Goal: Task Accomplishment & Management: Complete application form

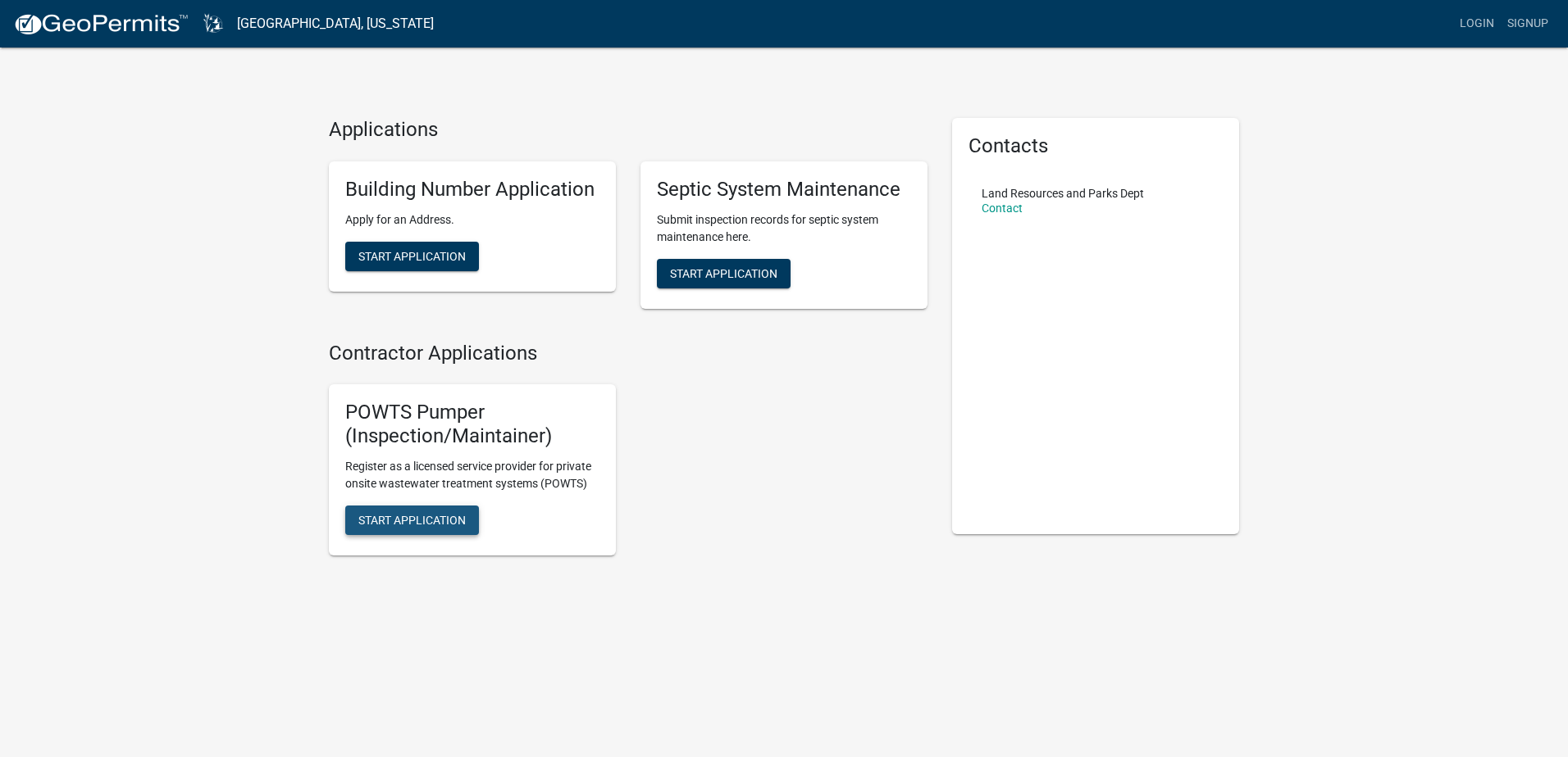
click at [419, 515] on span "Start Application" at bounding box center [412, 519] width 107 height 13
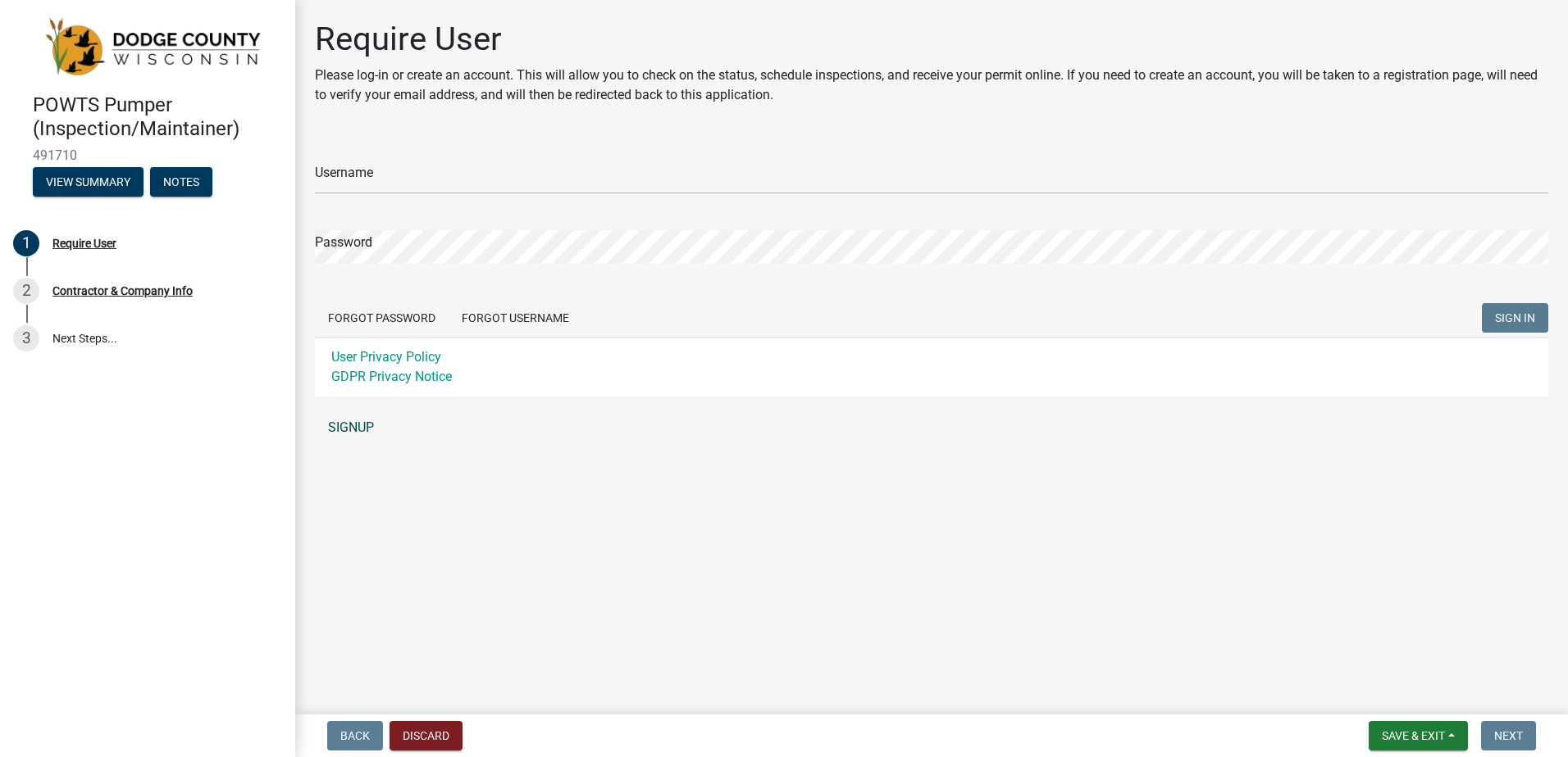
click at [358, 434] on link "SIGNUP" at bounding box center [932, 428] width 1233 height 33
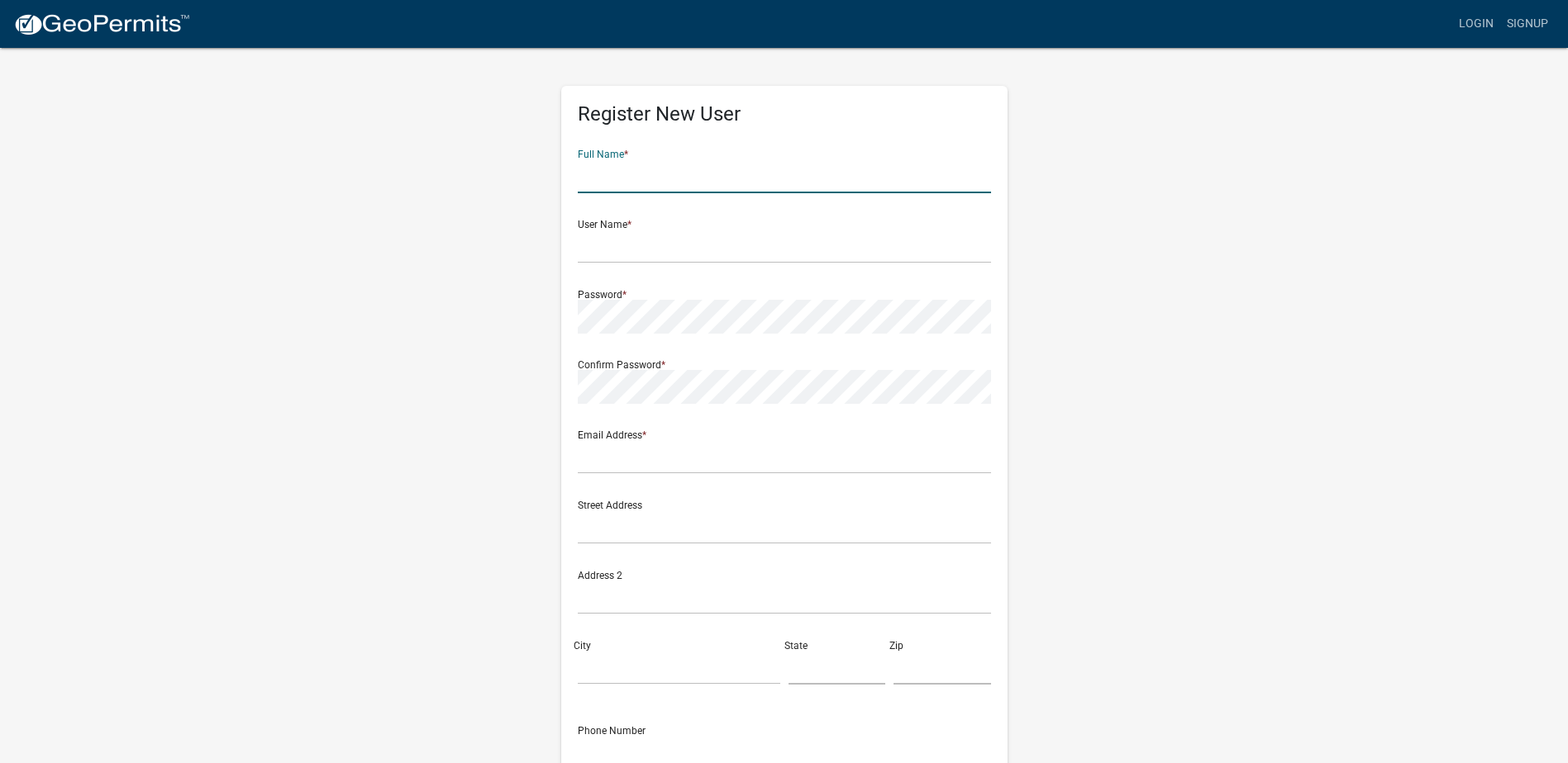
click at [654, 184] on input "text" at bounding box center [784, 177] width 413 height 34
type input "United Septic and Drain Services"
type input "United Septic"
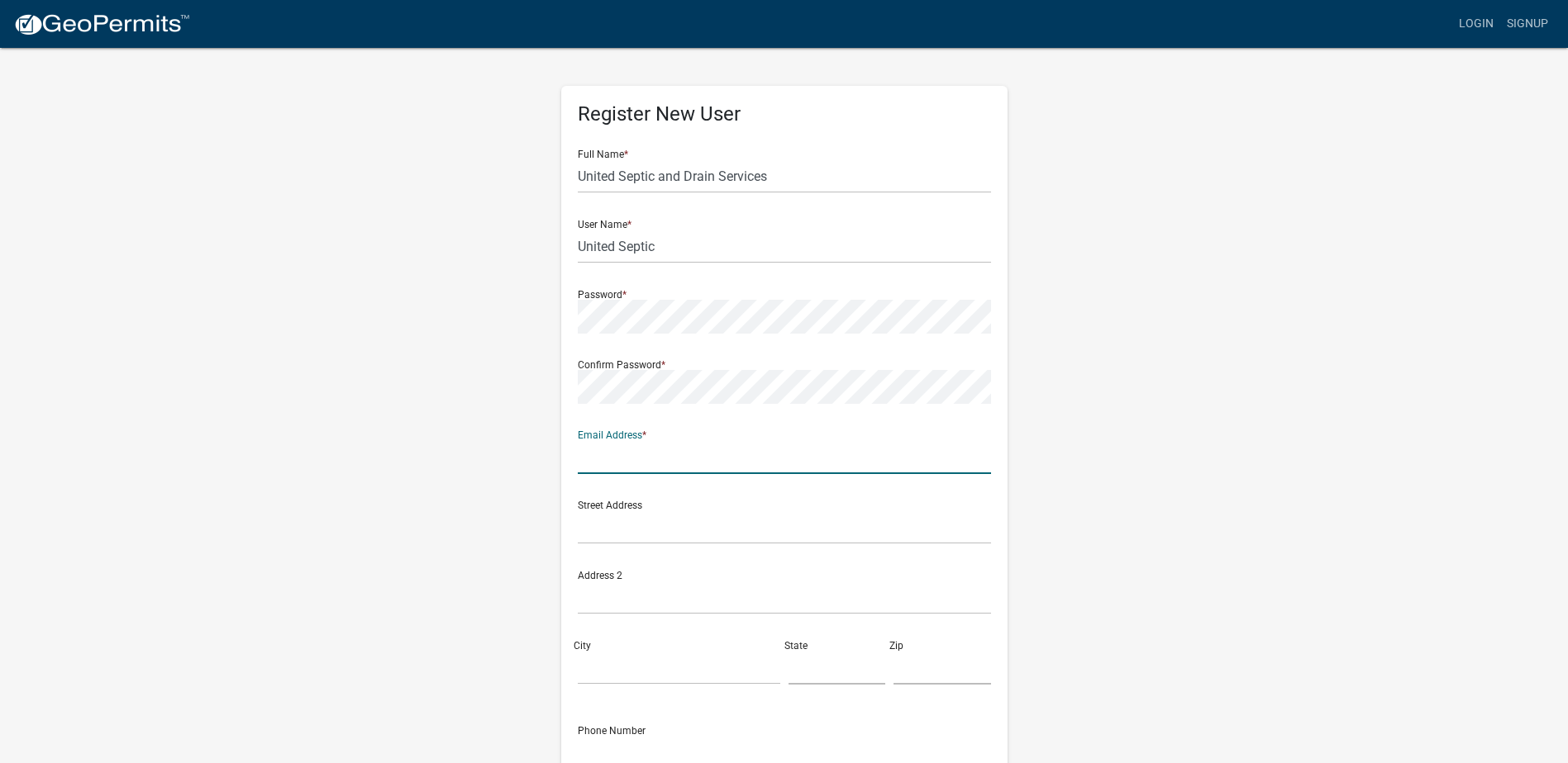
click at [613, 462] on input "text" at bounding box center [784, 457] width 413 height 34
type input "[PERSON_NAME][EMAIL_ADDRESS][DOMAIN_NAME]"
type input "PO Box 247"
type input "[PERSON_NAME]"
type input "WI"
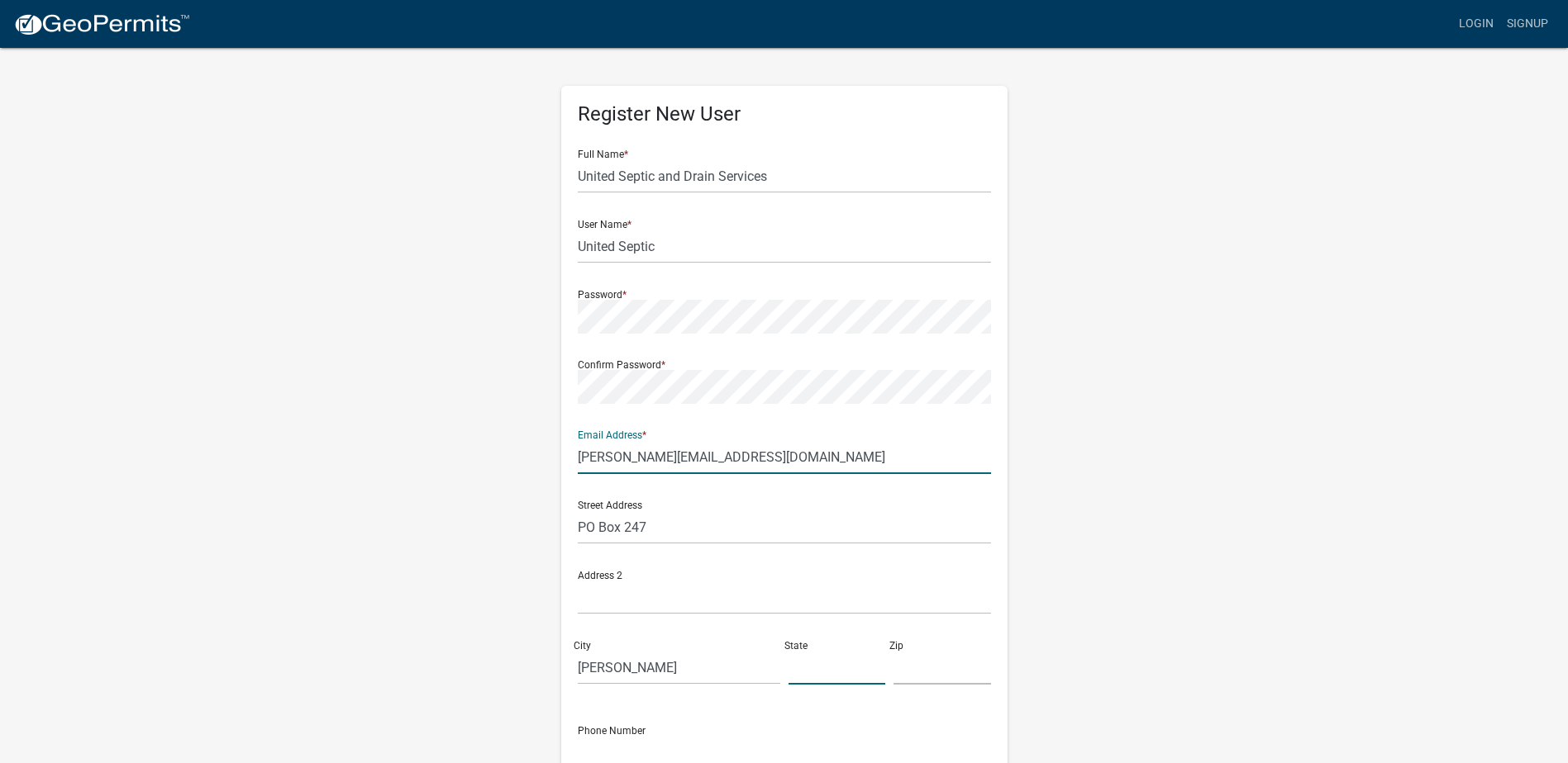
type input "53016"
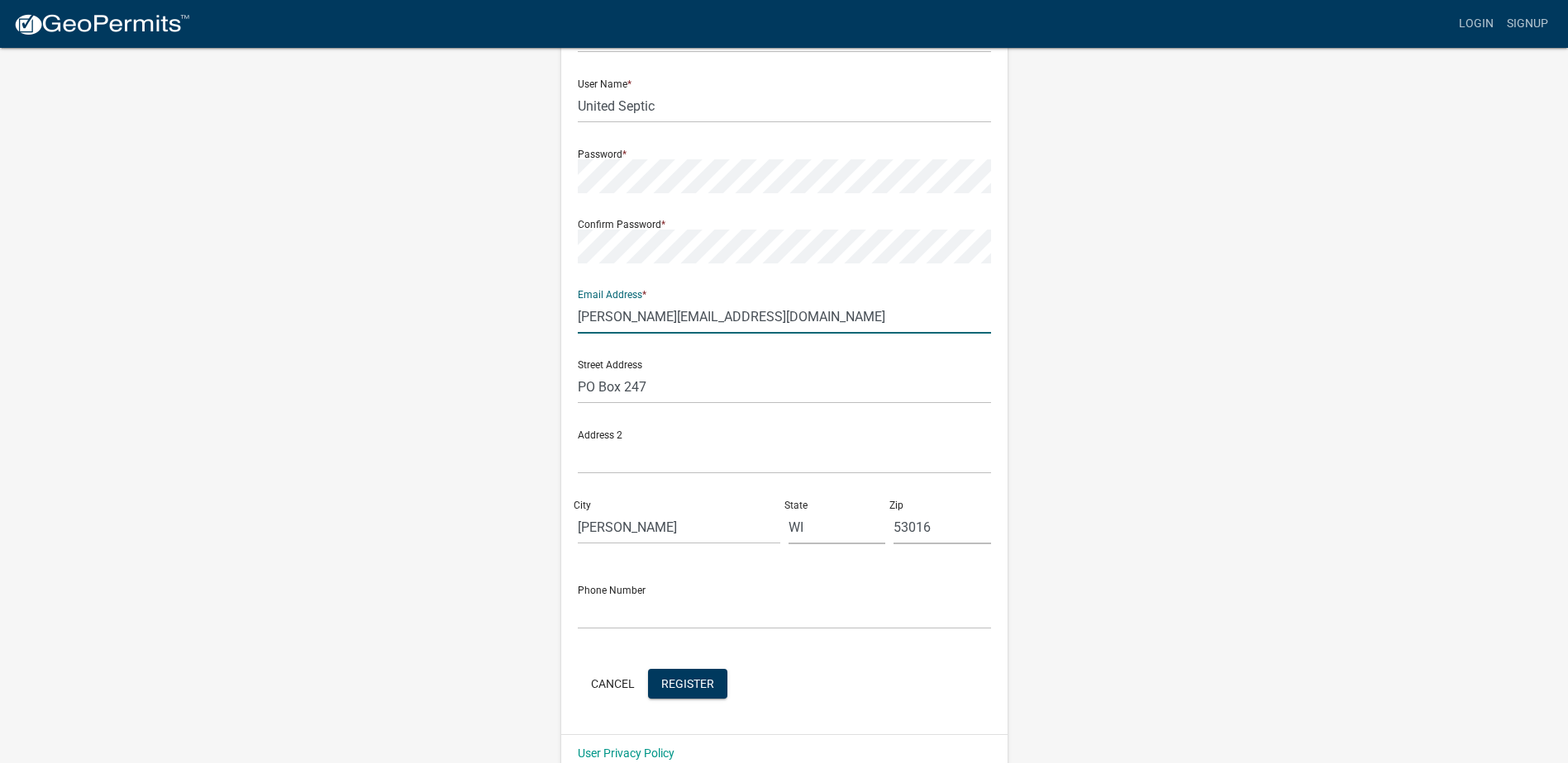
scroll to position [167, 0]
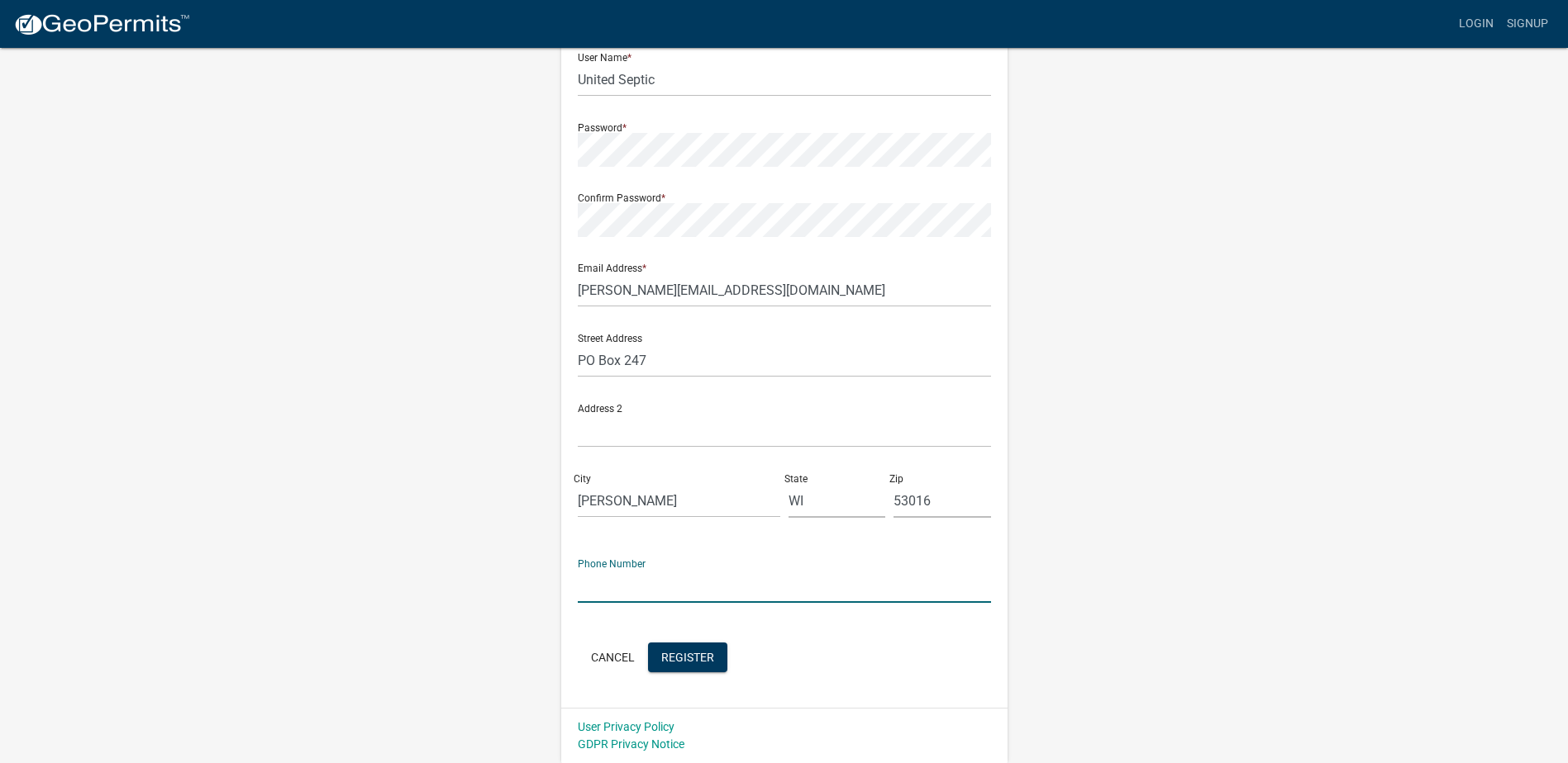
click at [684, 590] on input "text" at bounding box center [784, 586] width 413 height 34
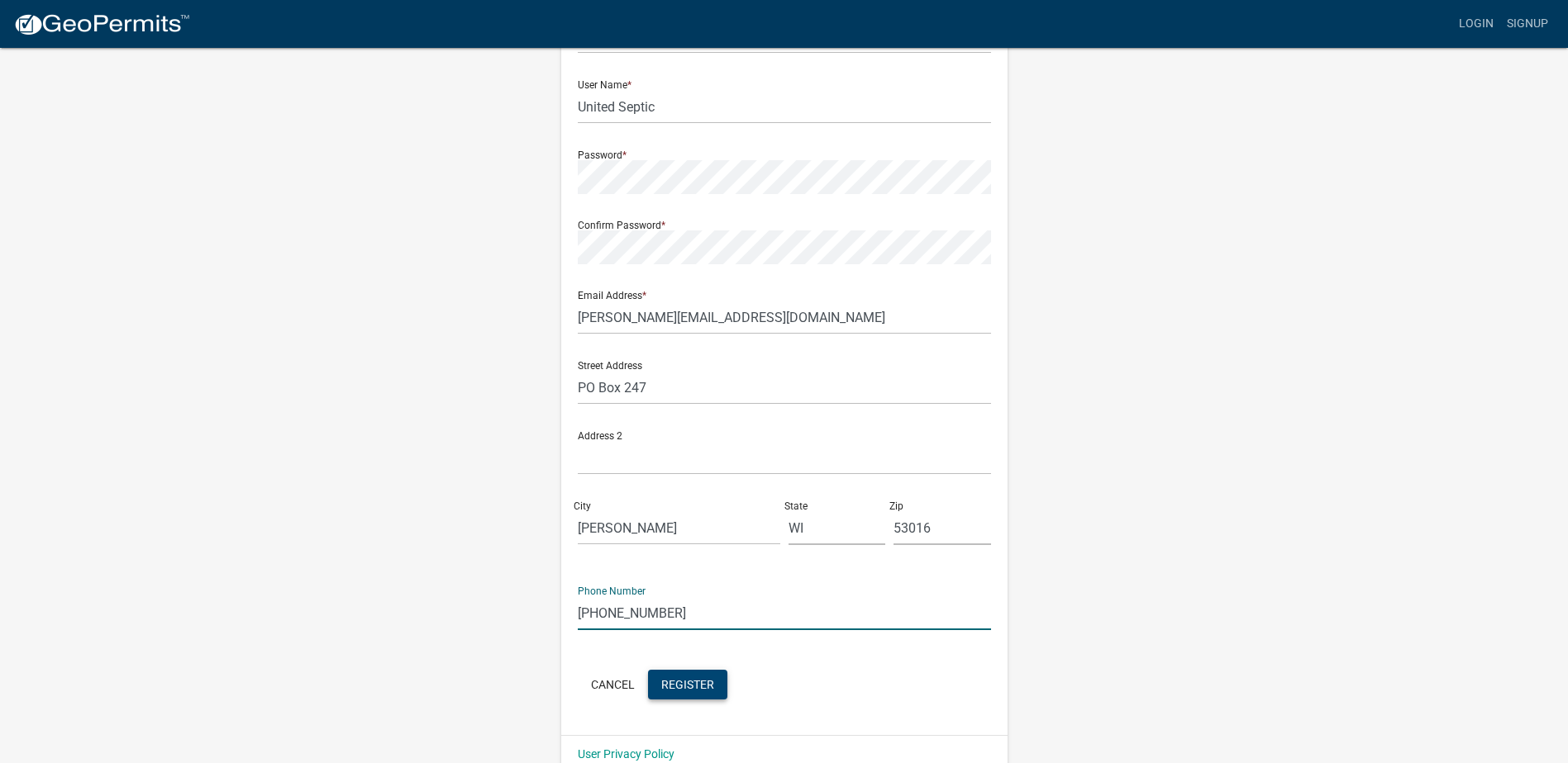
scroll to position [165, 0]
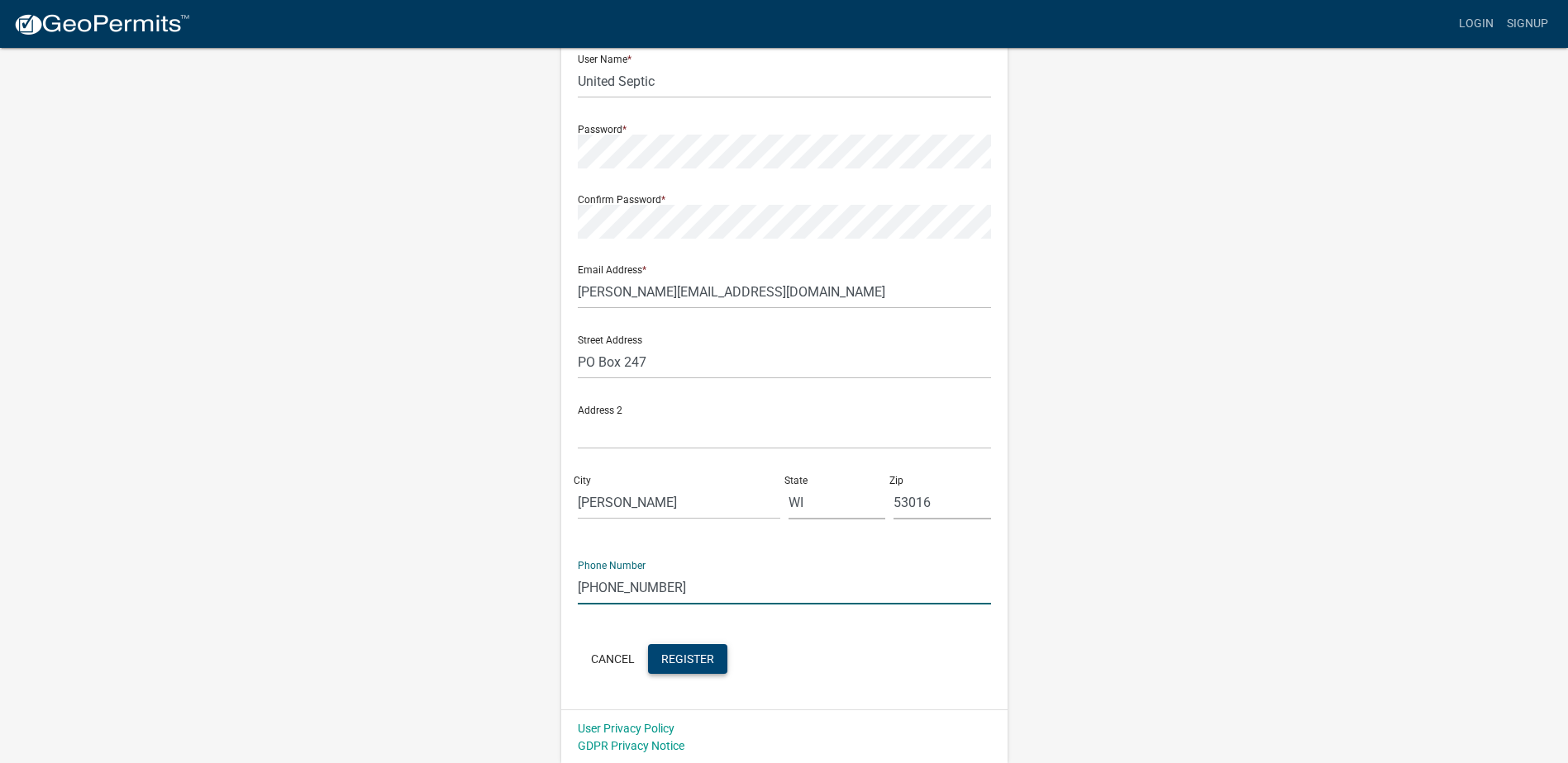
type input "[PHONE_NUMBER]"
click at [710, 661] on span "Register" at bounding box center [687, 658] width 53 height 14
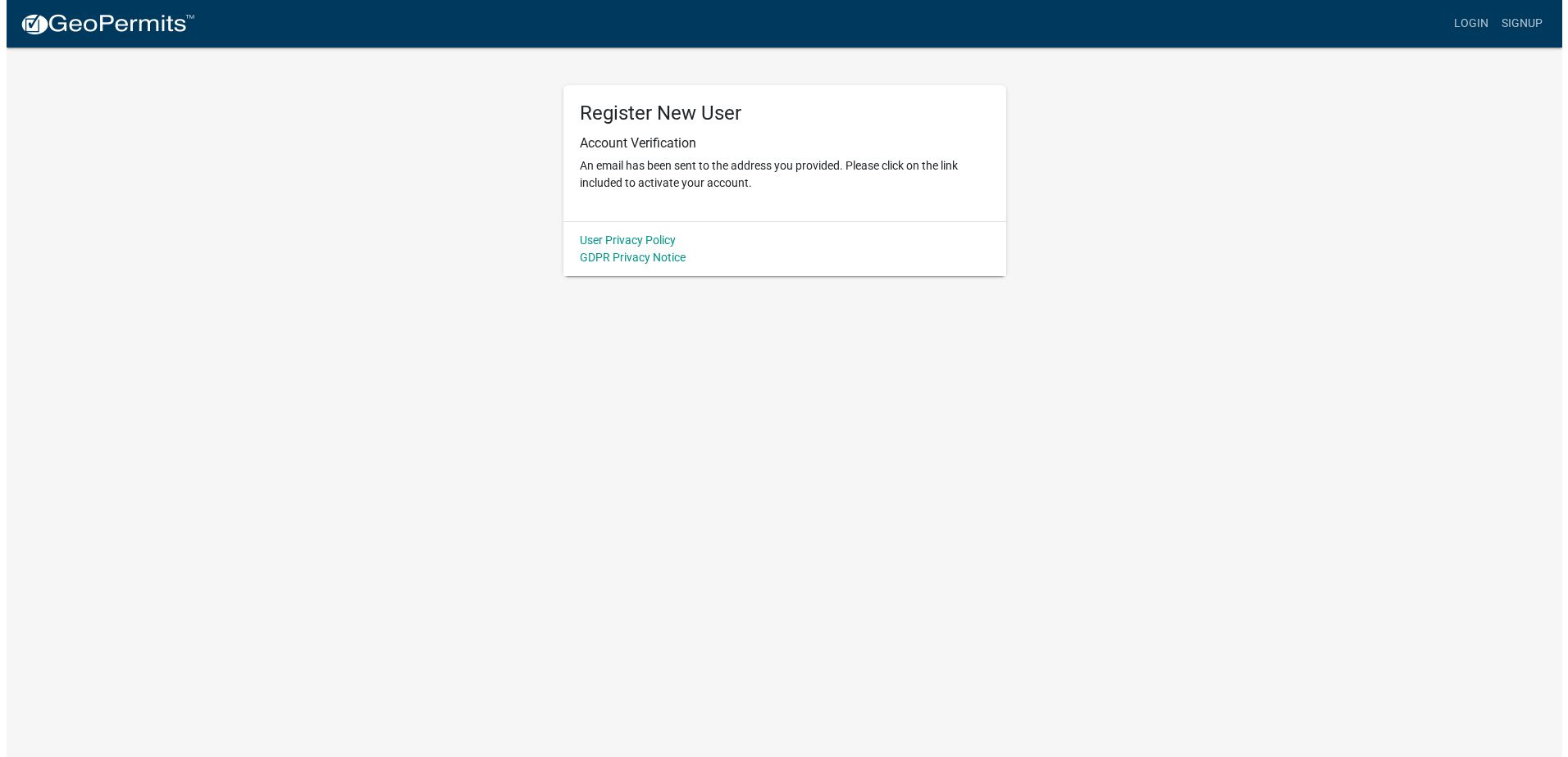
scroll to position [0, 0]
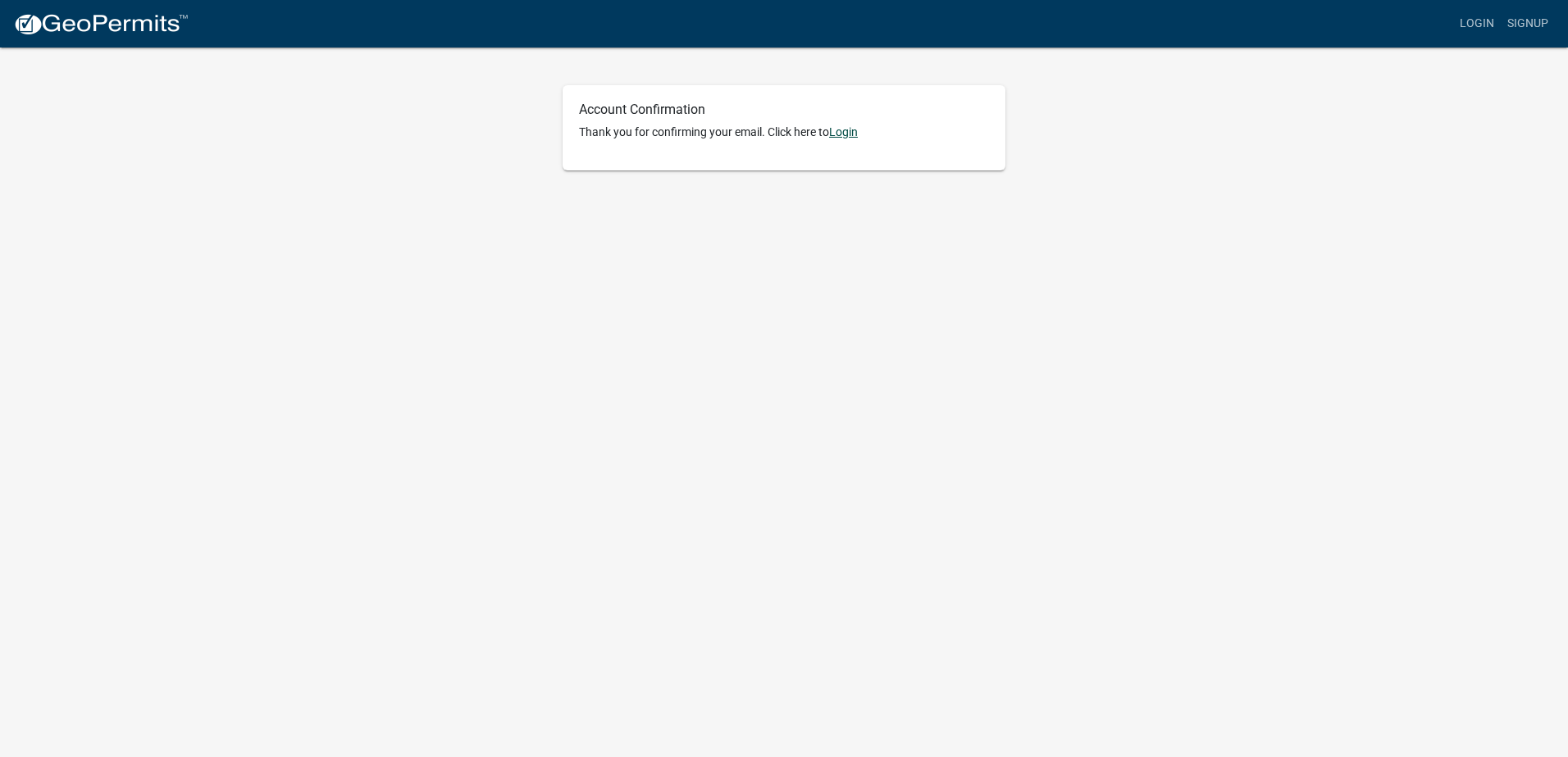
click at [843, 132] on link "Login" at bounding box center [843, 132] width 29 height 13
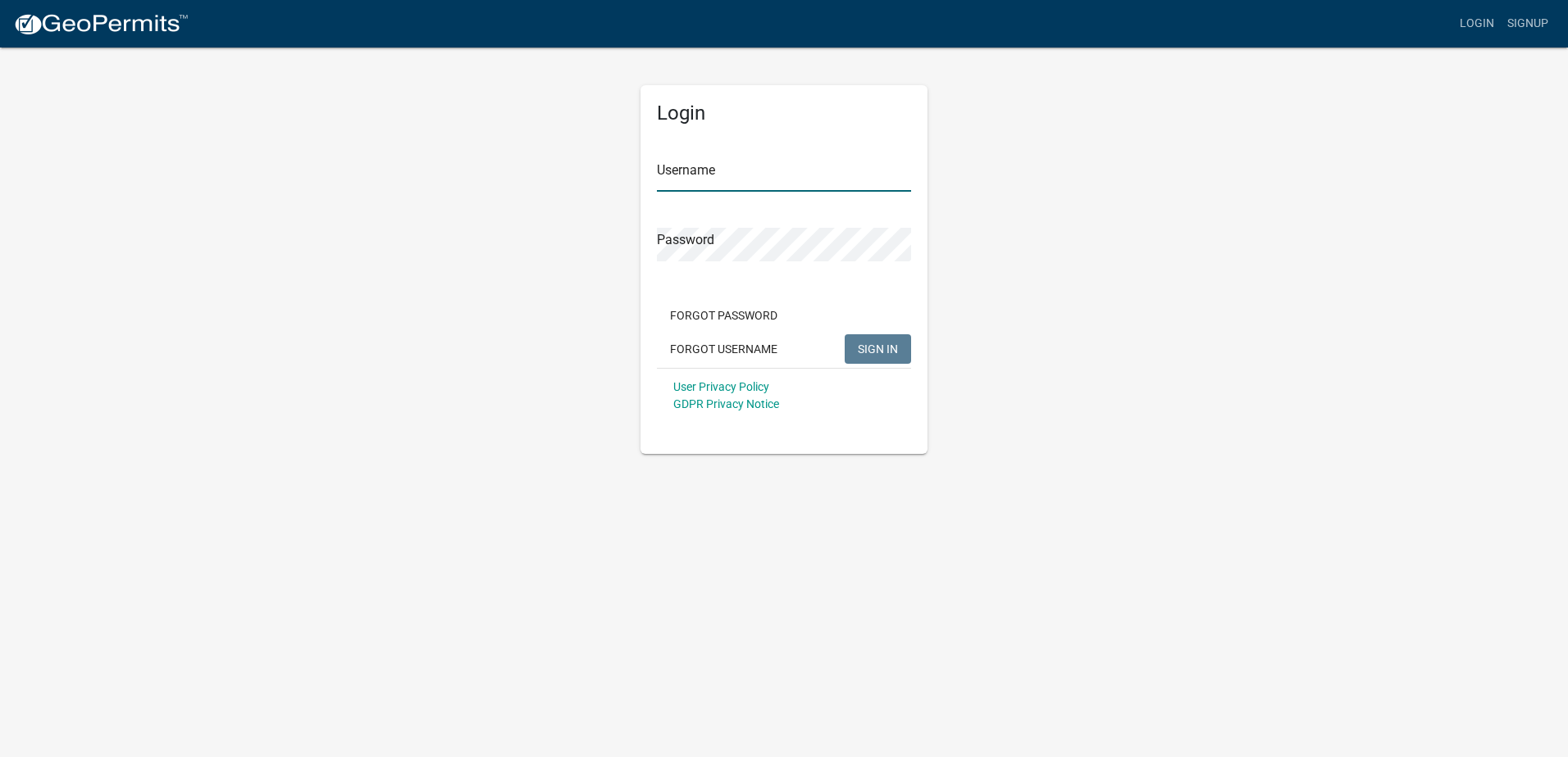
type input "United Septic"
click at [853, 345] on button "SIGN IN" at bounding box center [878, 349] width 66 height 30
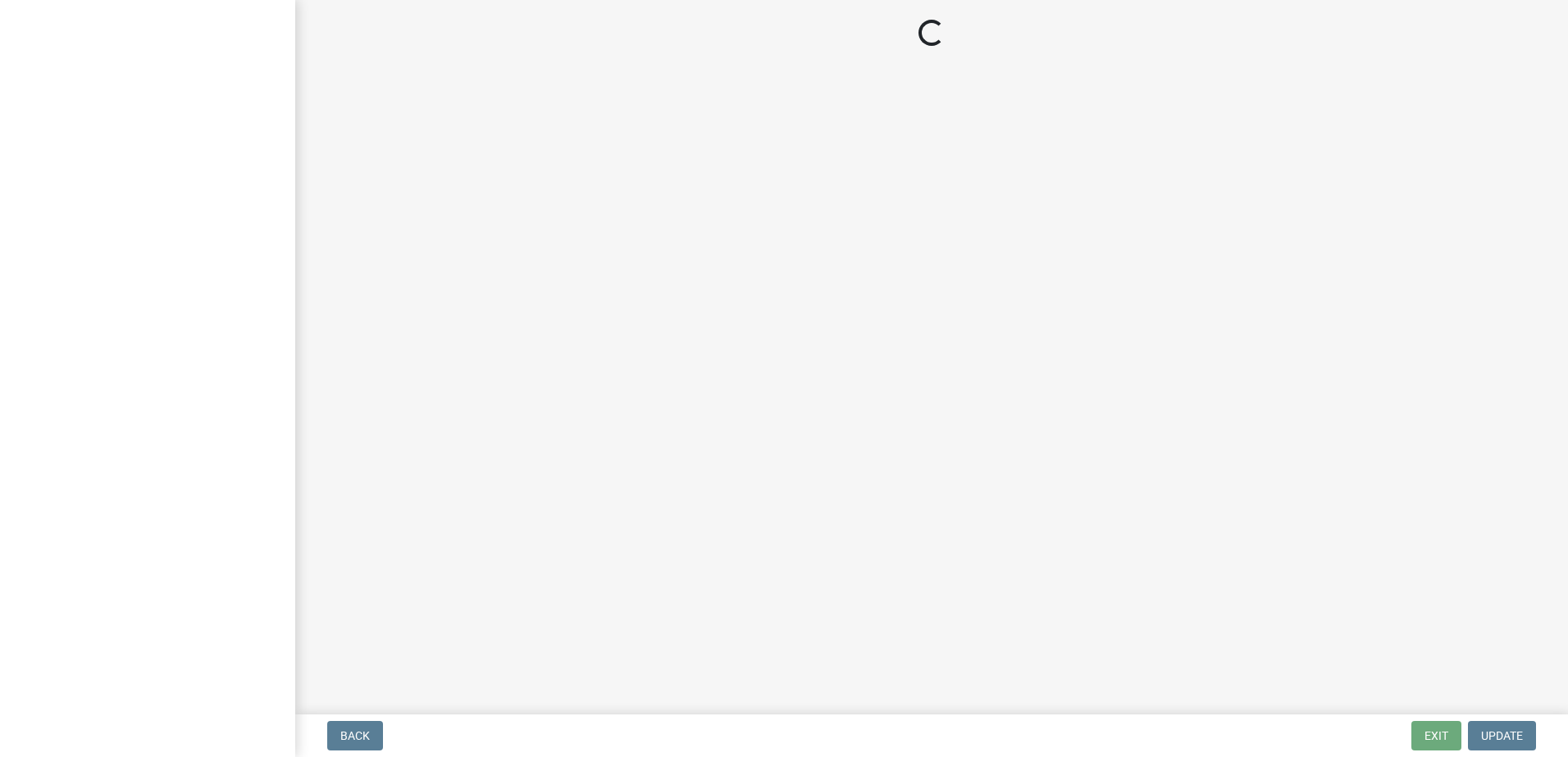
select select "WI"
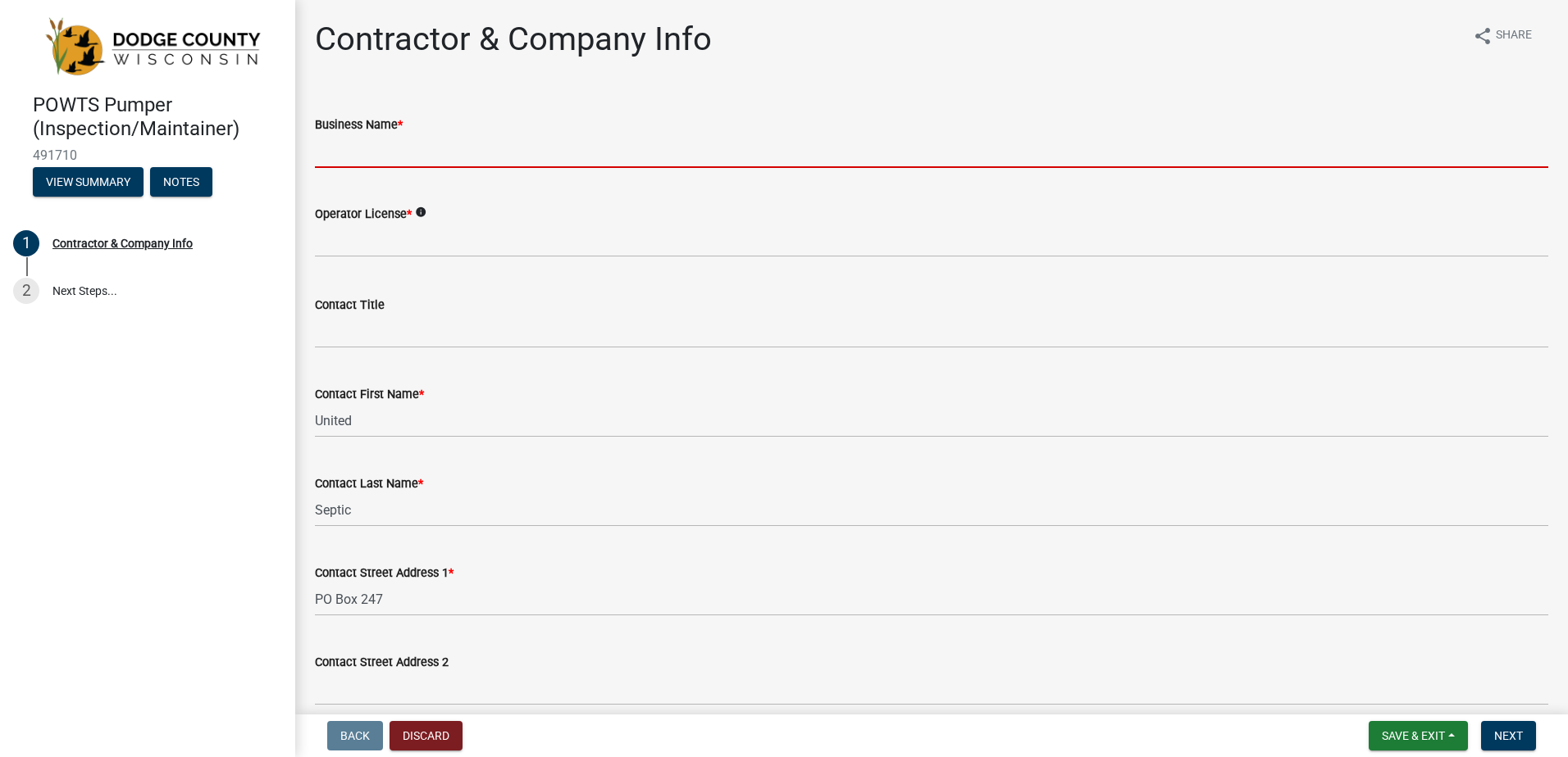
click at [382, 158] on input "Business Name *" at bounding box center [932, 151] width 1233 height 34
type input "United Septic and Drain Services"
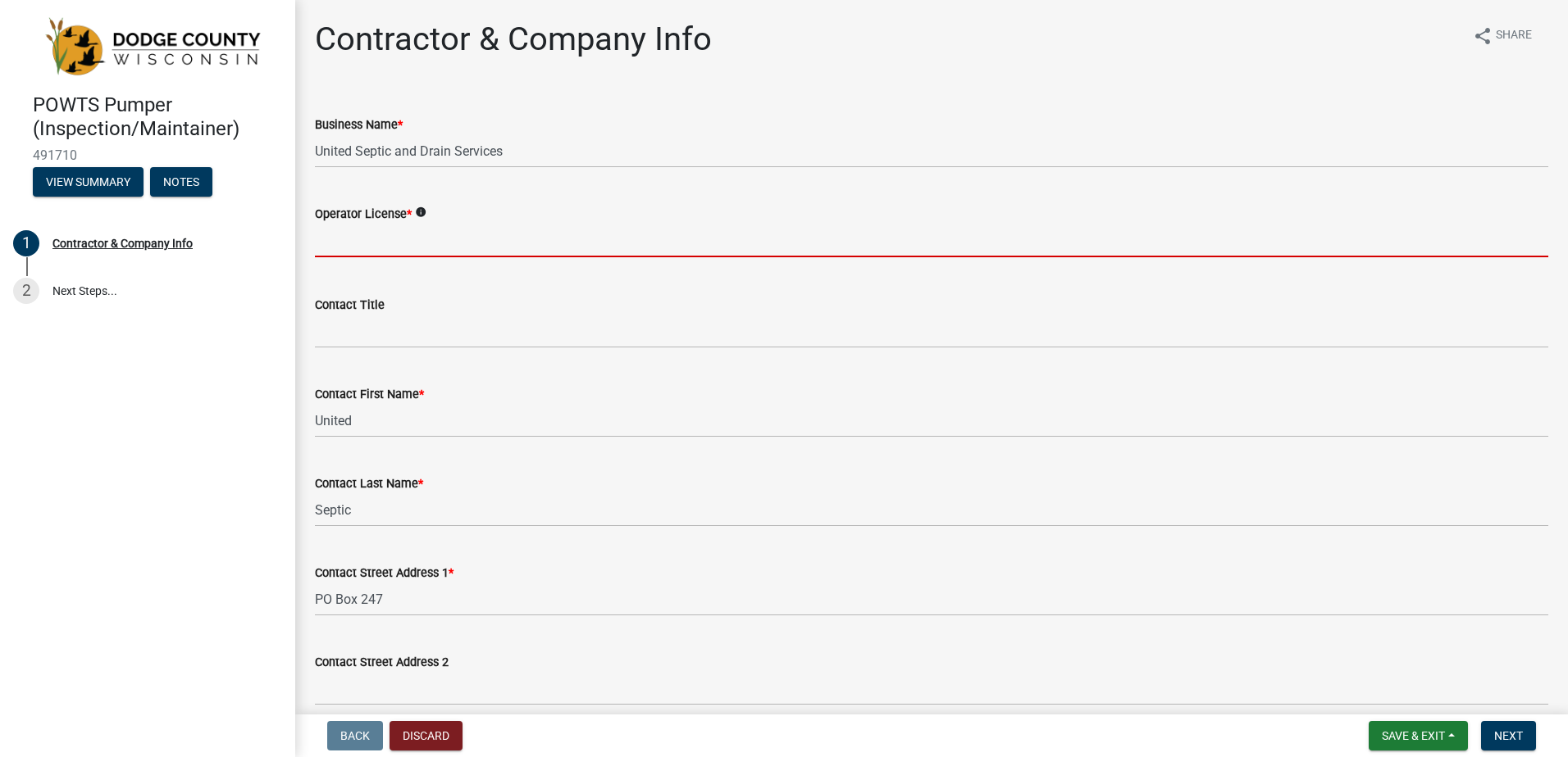
click at [411, 250] on input "text" at bounding box center [932, 241] width 1233 height 34
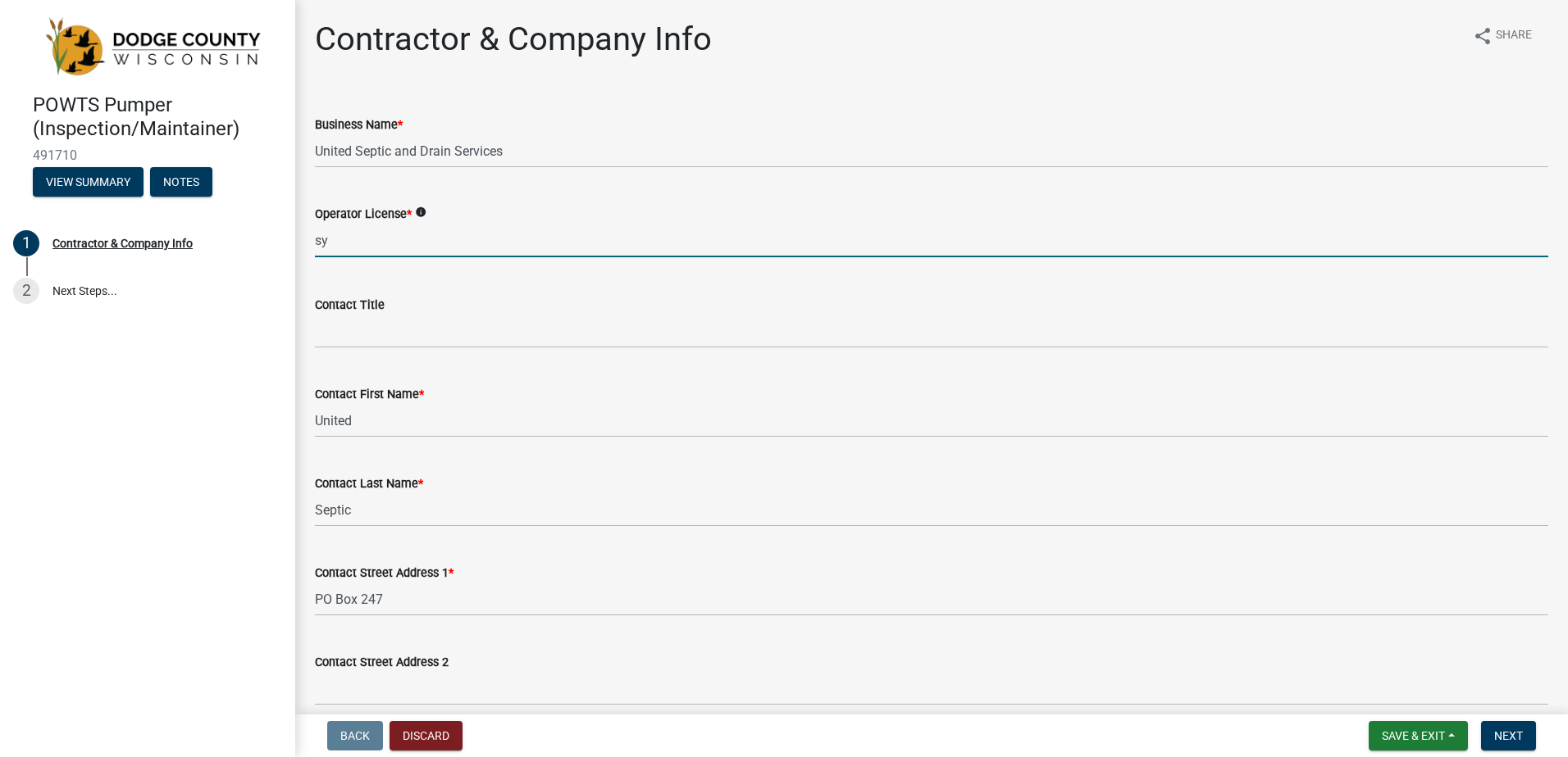
type input "s"
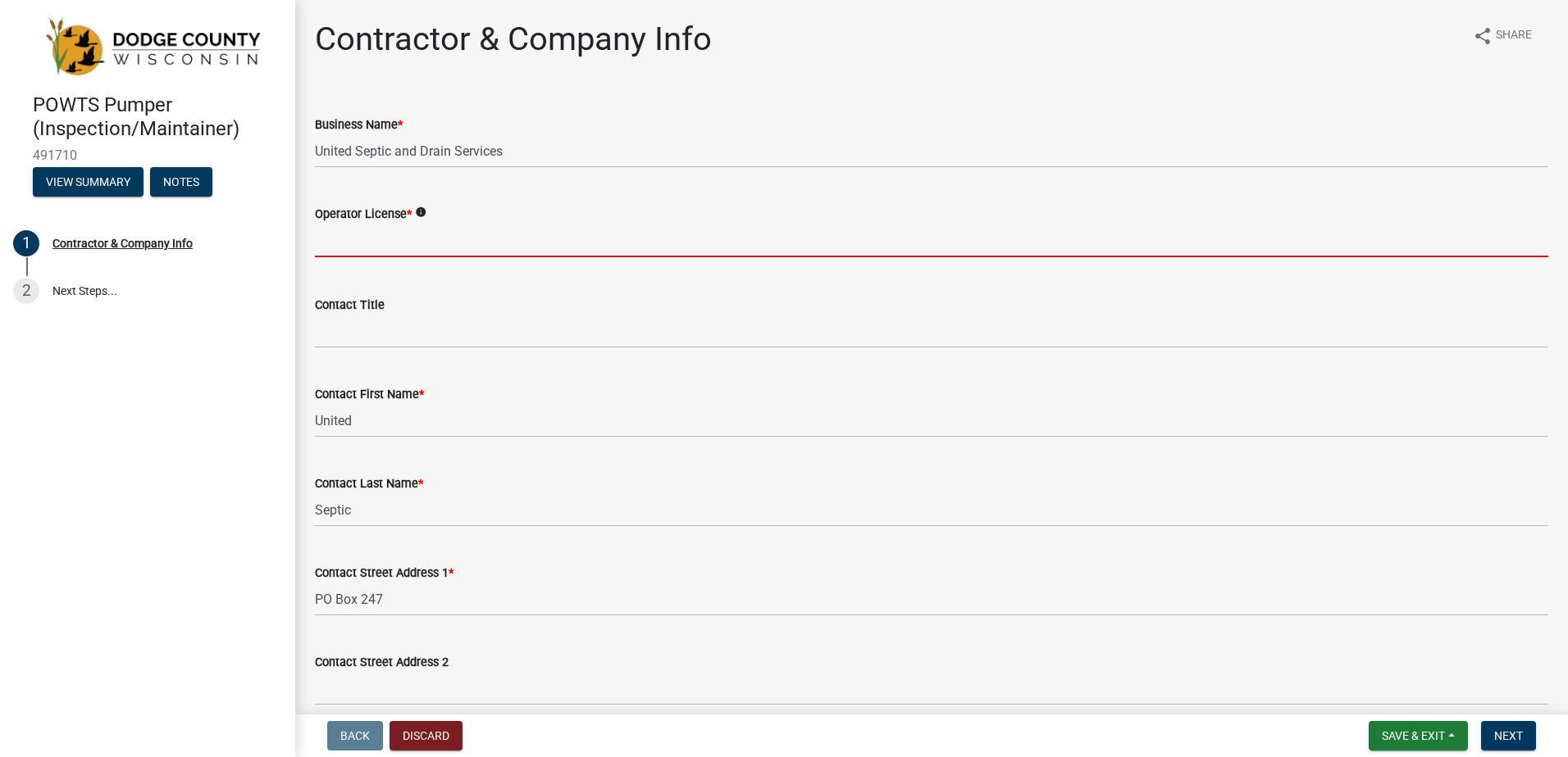
click at [415, 210] on icon "info" at bounding box center [421, 212] width 12 height 12
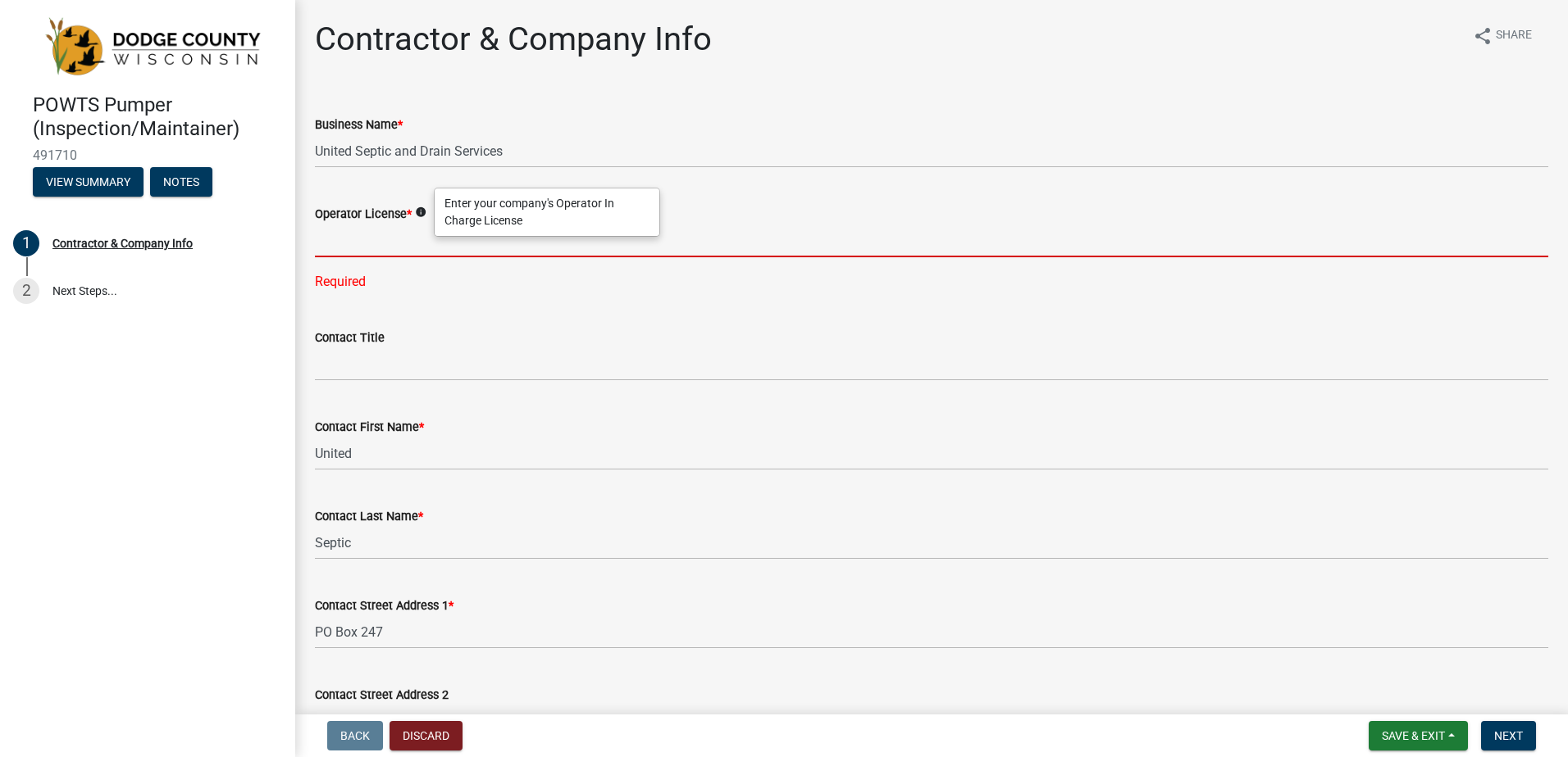
click at [336, 248] on input "text" at bounding box center [932, 241] width 1233 height 34
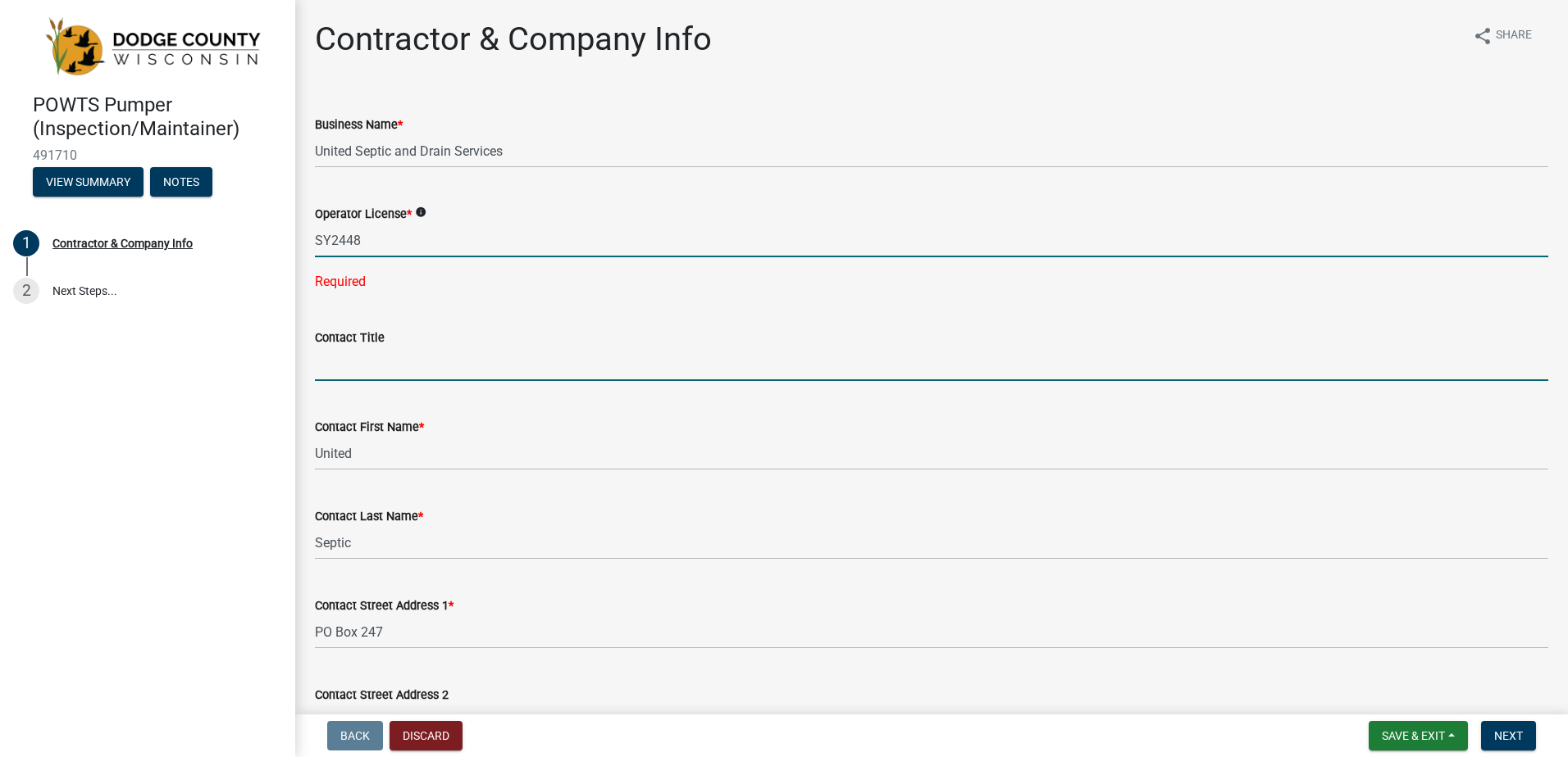
type input "2448"
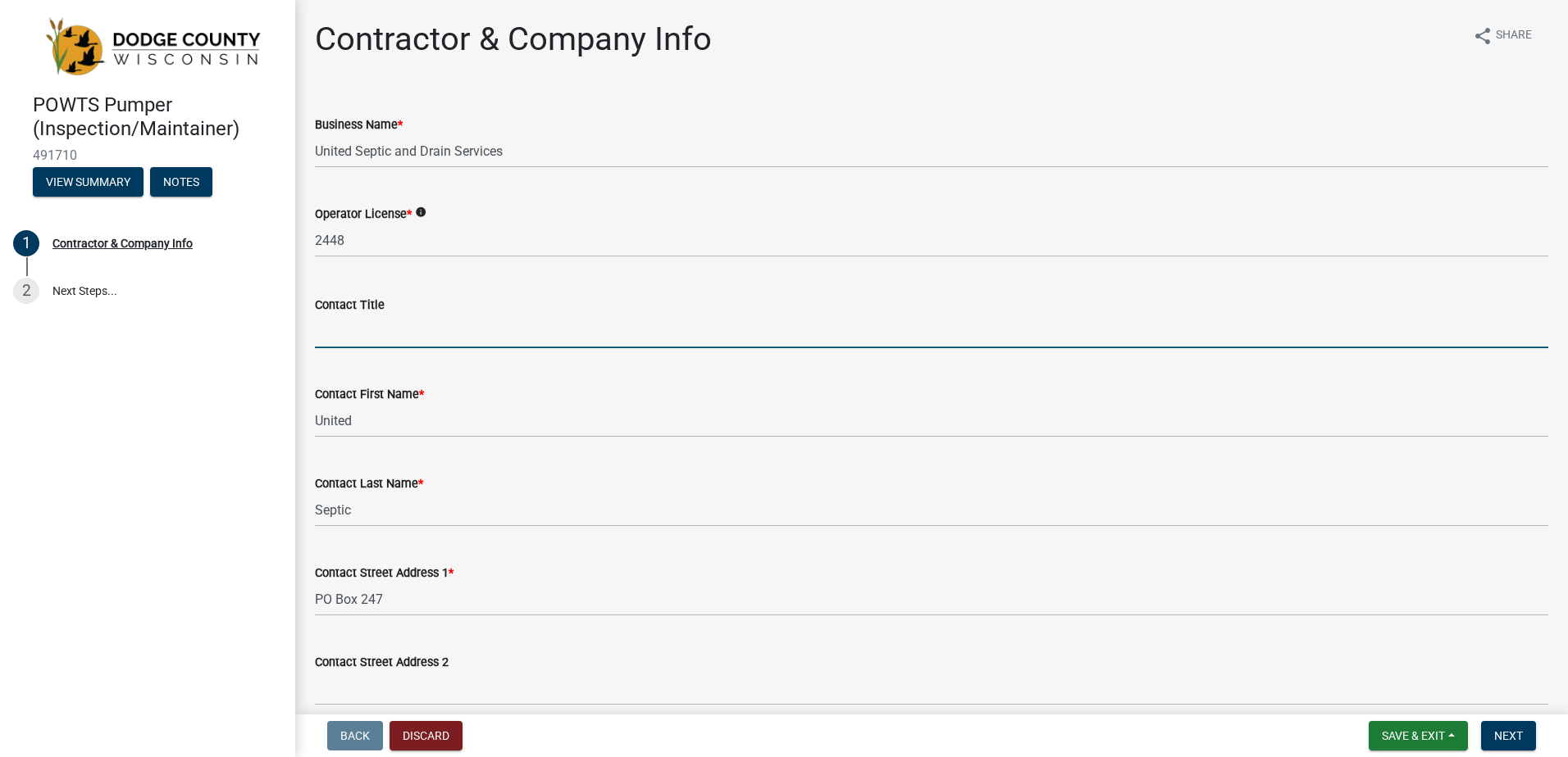
click at [393, 368] on wm-data-entity-input-list "Business Name * United Septic and Drain Services Operator License * info 2448 C…" at bounding box center [932, 761] width 1233 height 1340
type input "Manager"
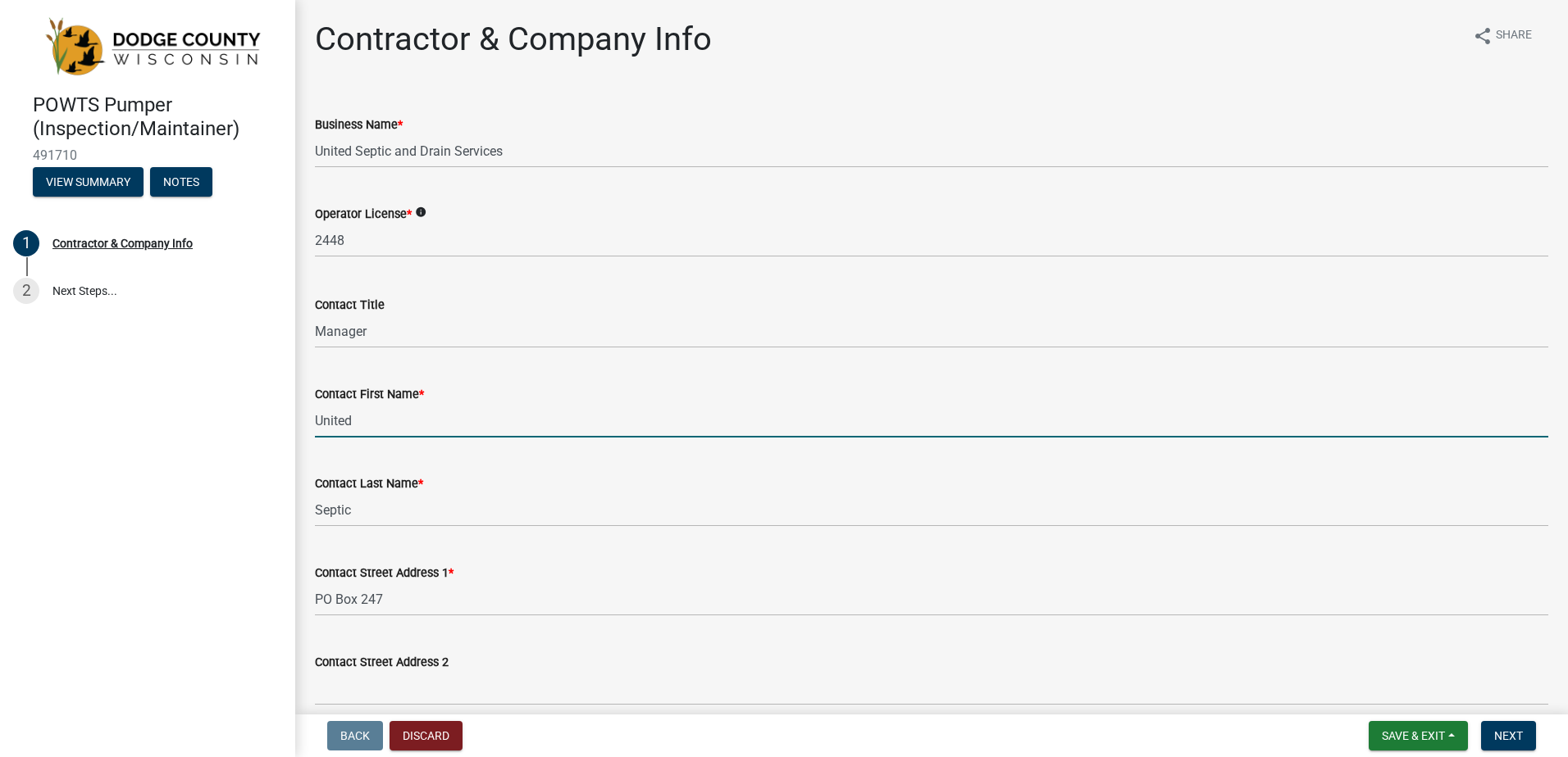
drag, startPoint x: 388, startPoint y: 424, endPoint x: 311, endPoint y: 421, distance: 77.1
click at [311, 421] on div "Contact First Name * United" at bounding box center [931, 399] width 1257 height 76
type input "Jennifer"
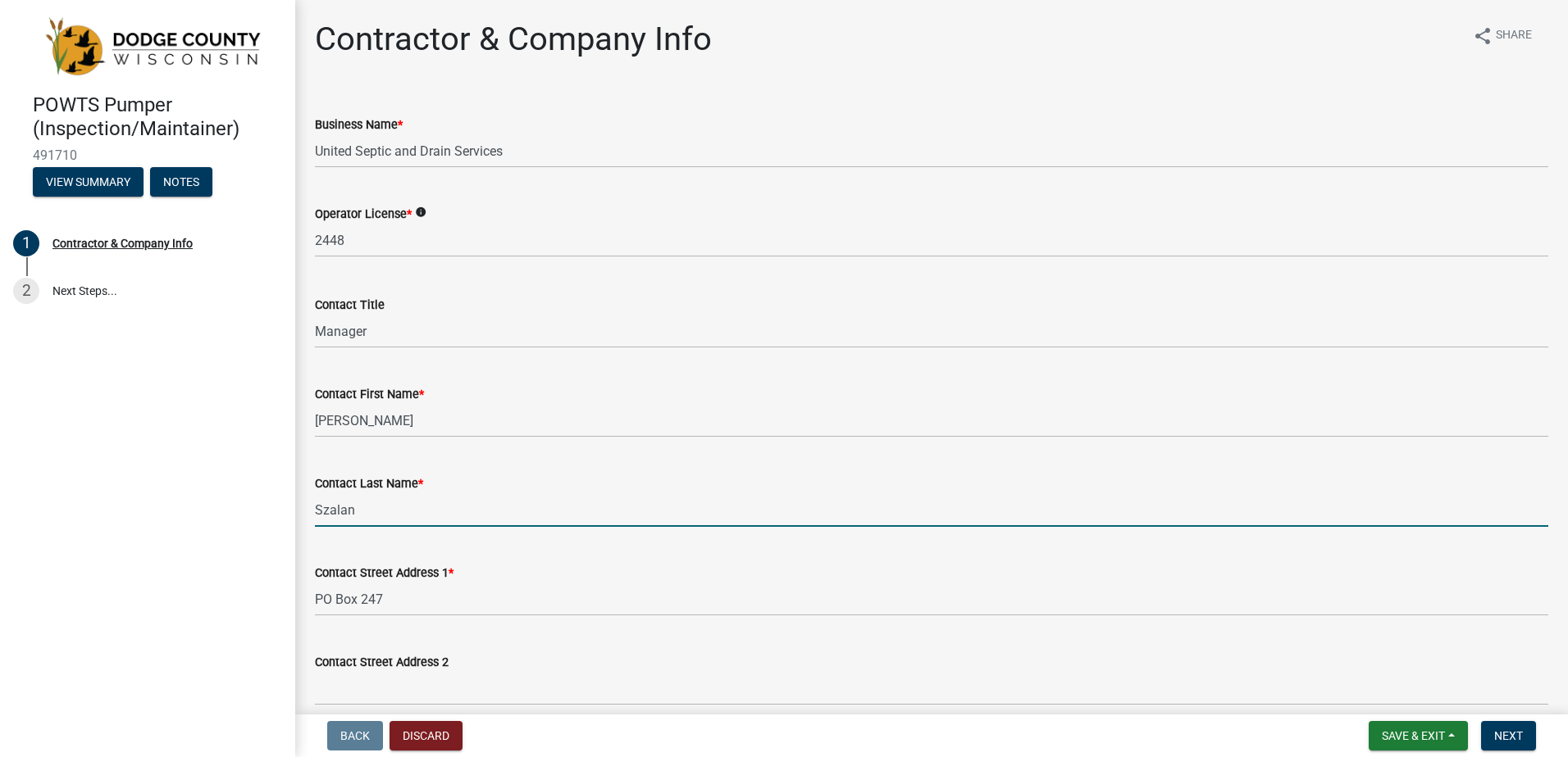
type input "Szalanski"
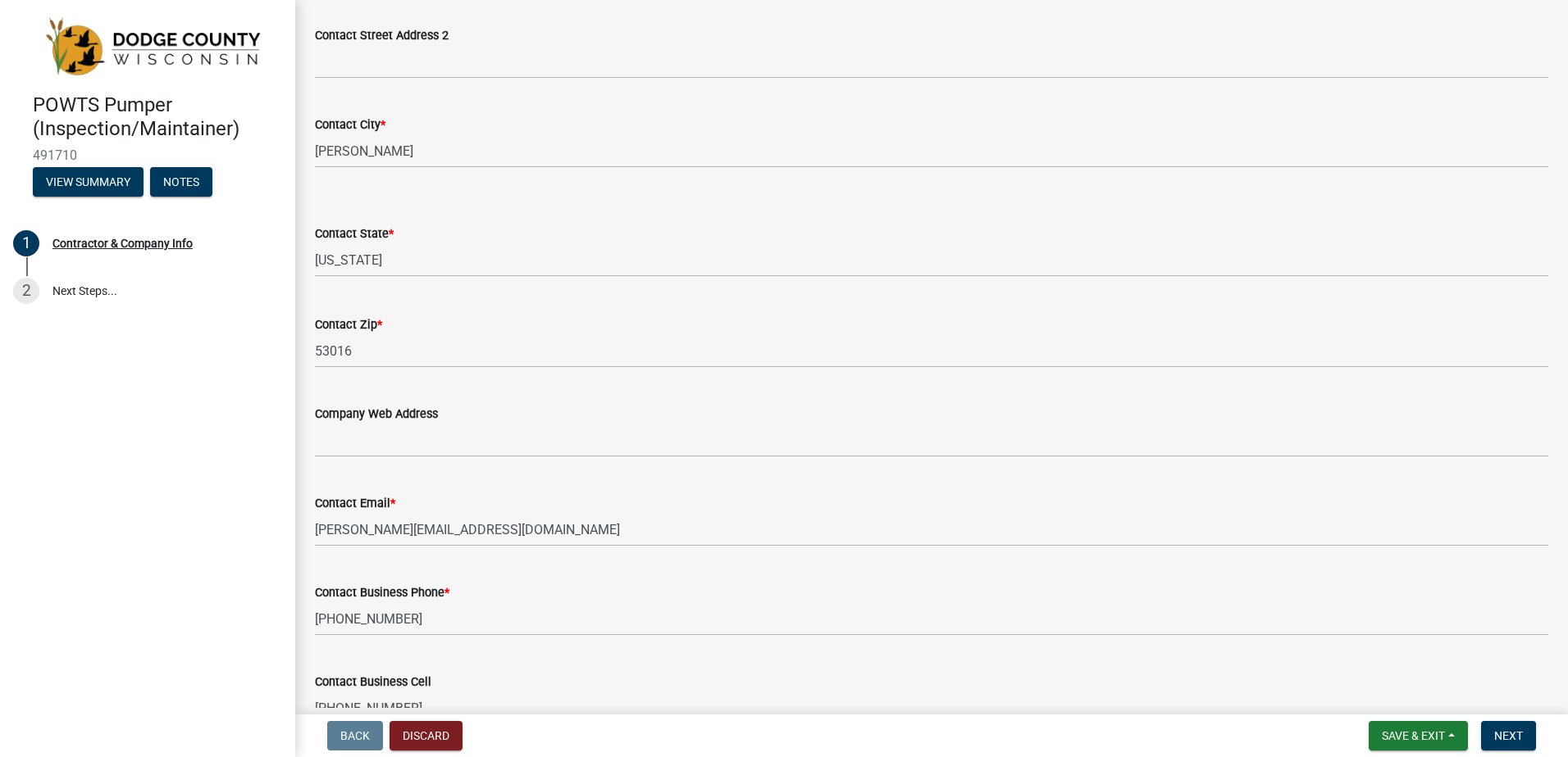
scroll to position [656, 0]
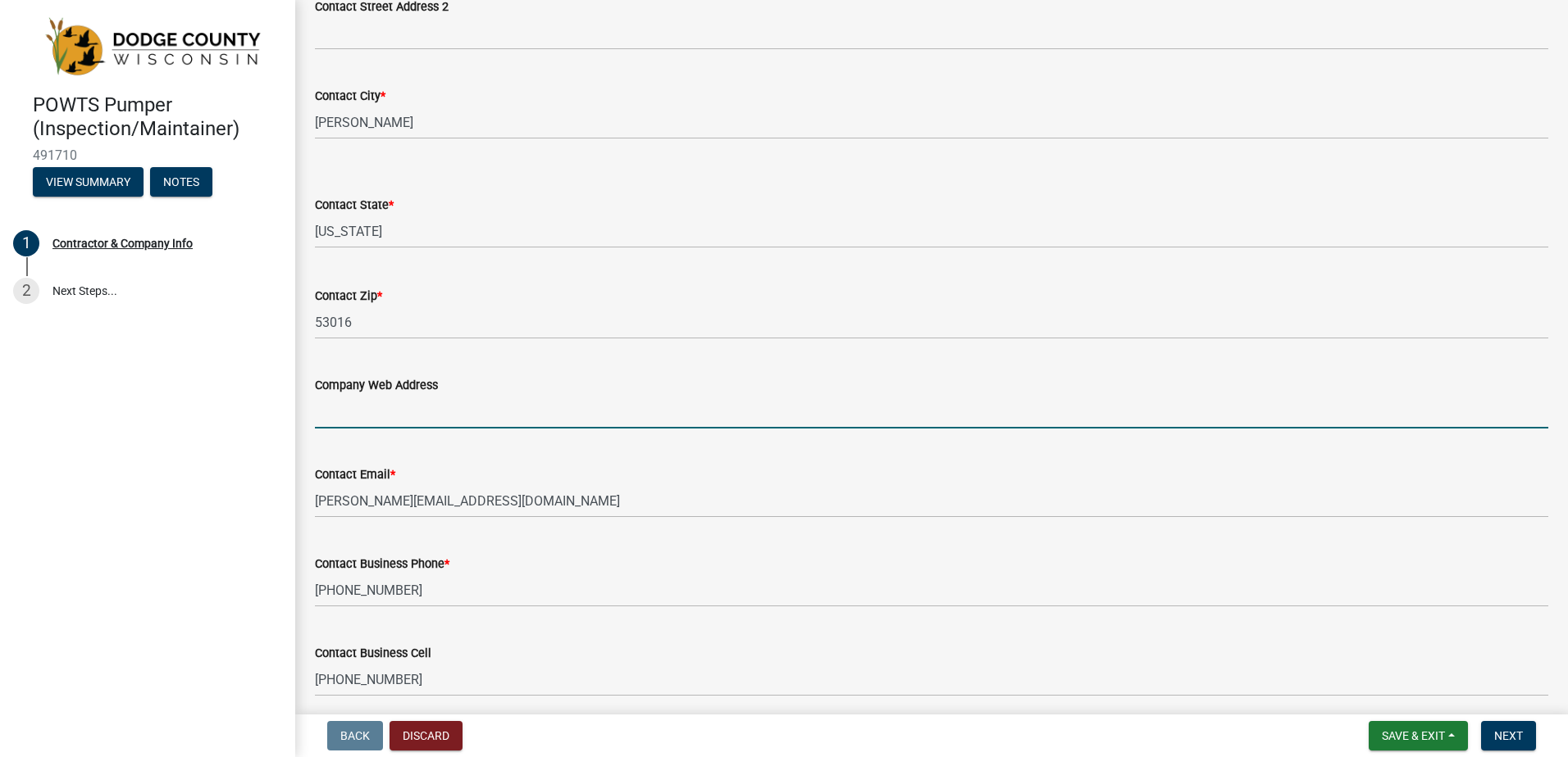
click at [367, 421] on input "Company Web Address" at bounding box center [932, 413] width 1233 height 34
type input "U"
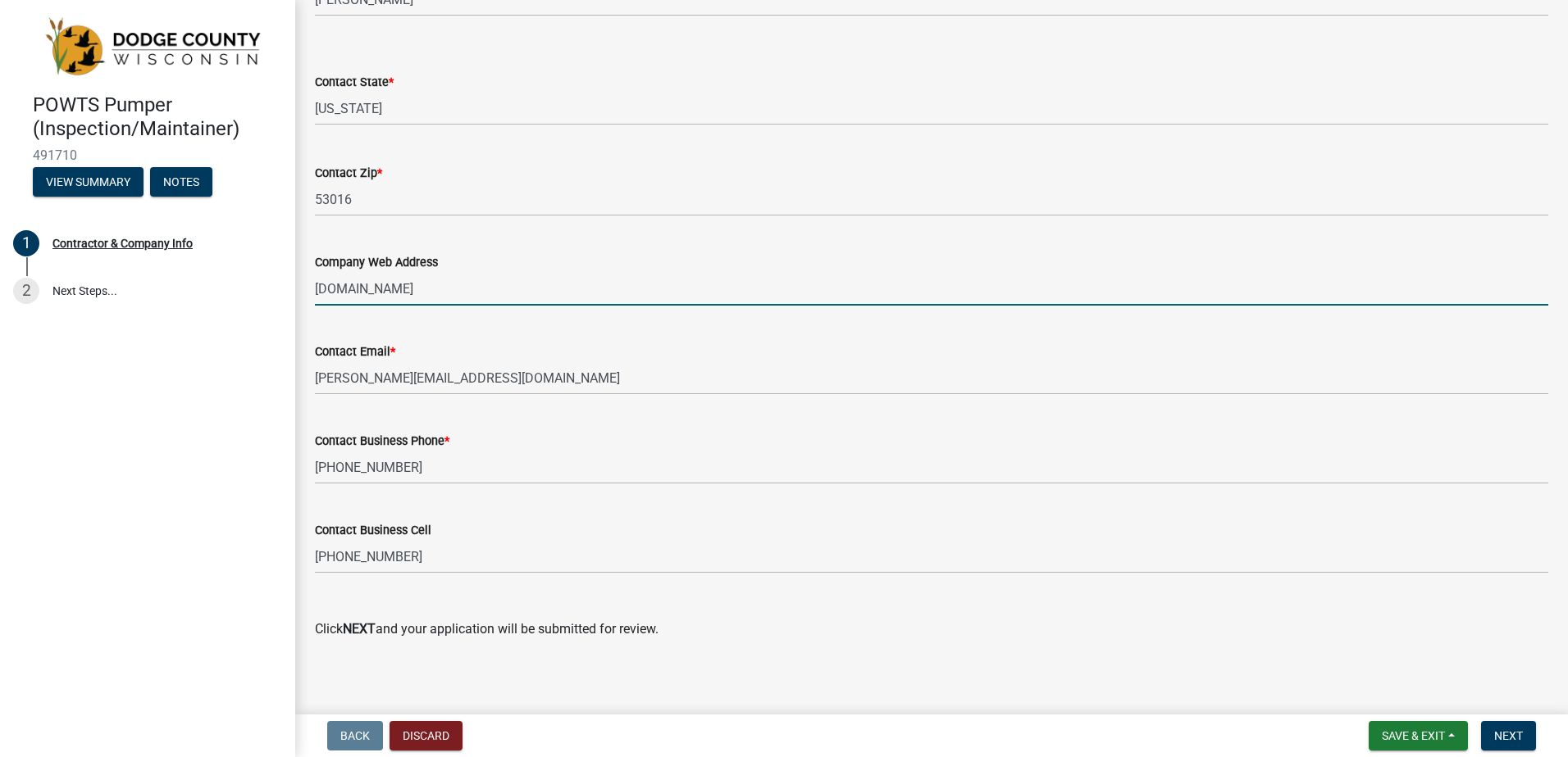
scroll to position [787, 0]
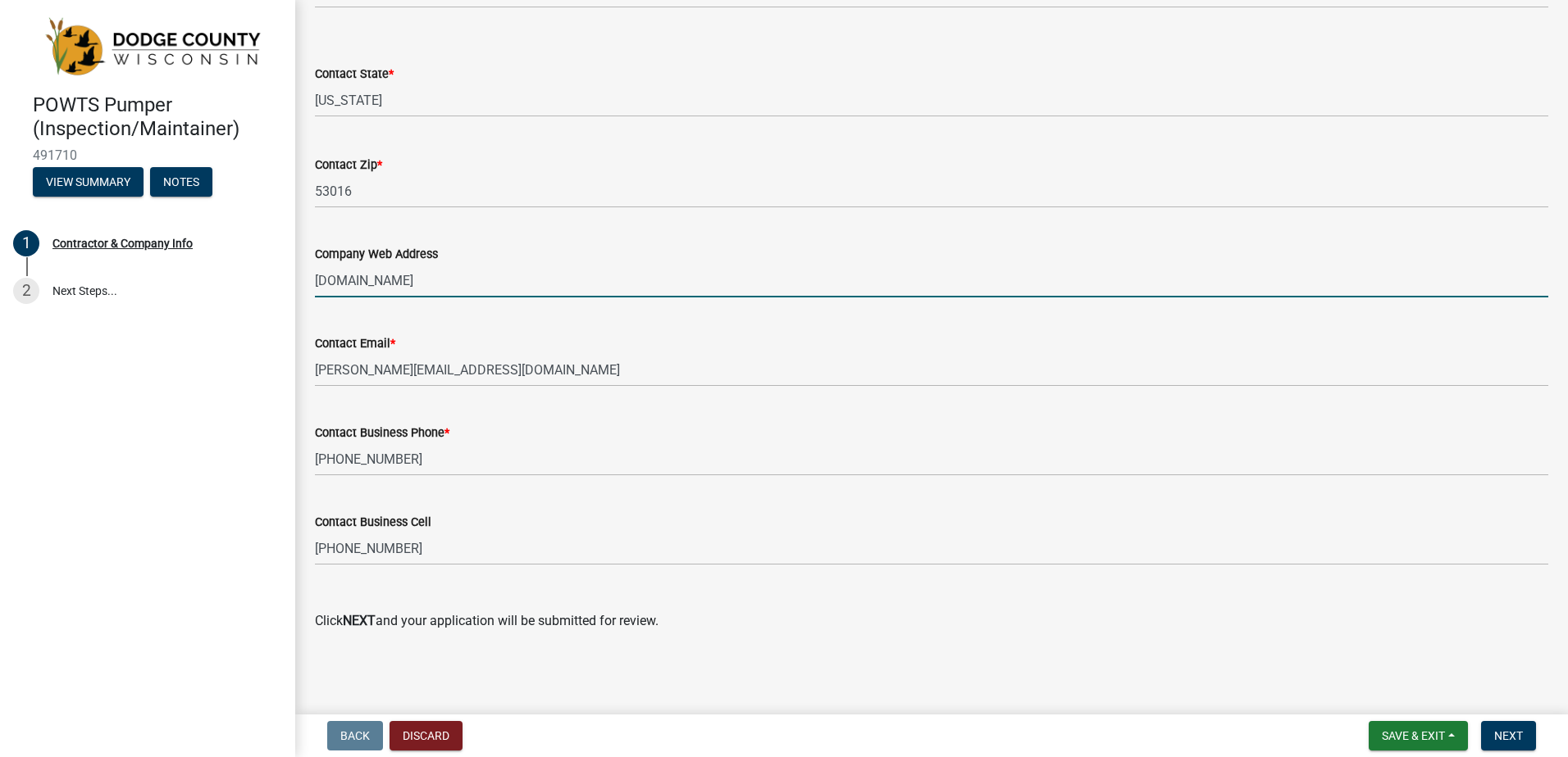
type input "unitedsepticanddrain.com"
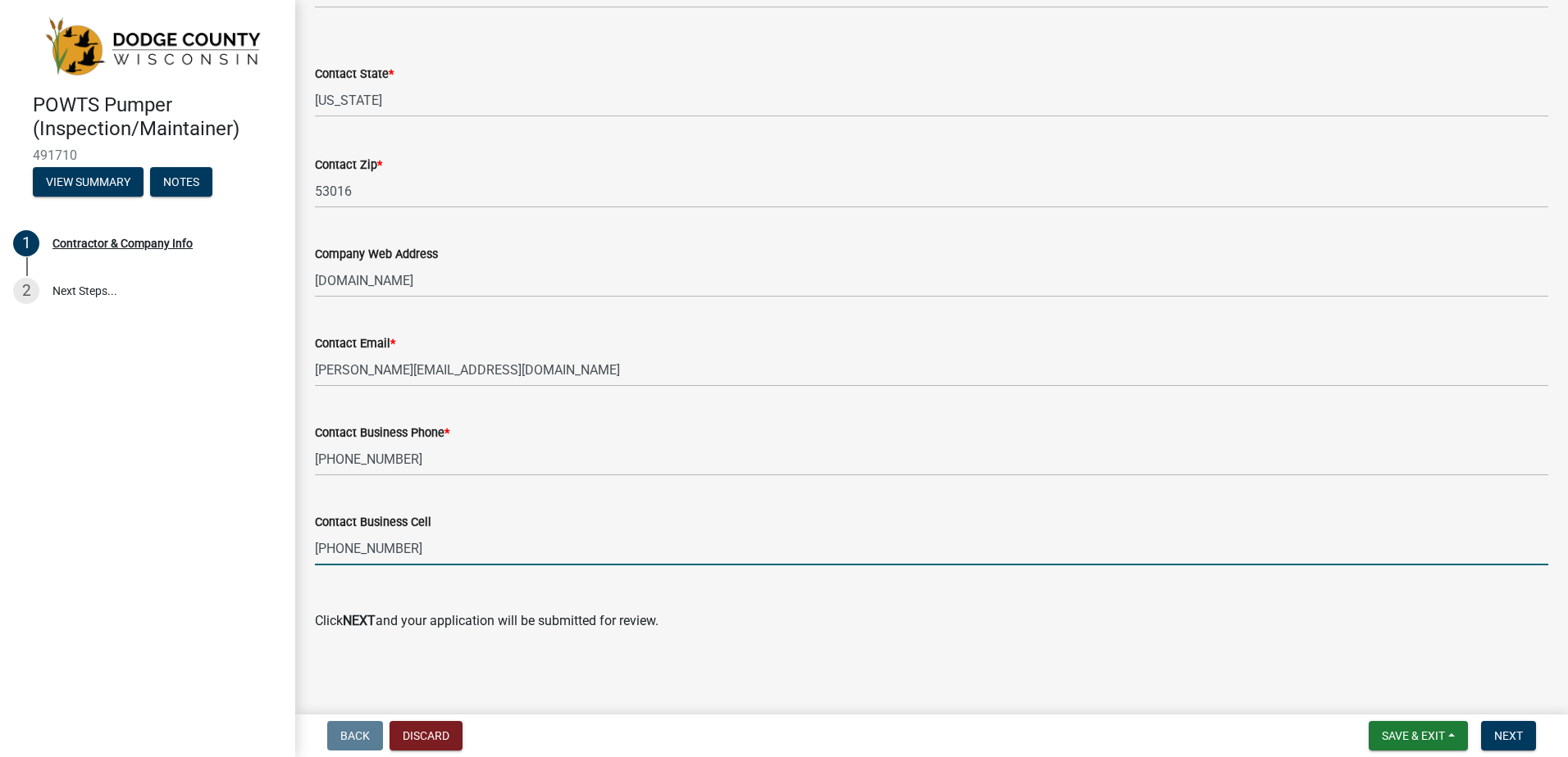
drag, startPoint x: 406, startPoint y: 552, endPoint x: 304, endPoint y: 545, distance: 102.2
click at [306, 545] on div "Contact Business Cell 920-696-3500" at bounding box center [931, 527] width 1257 height 76
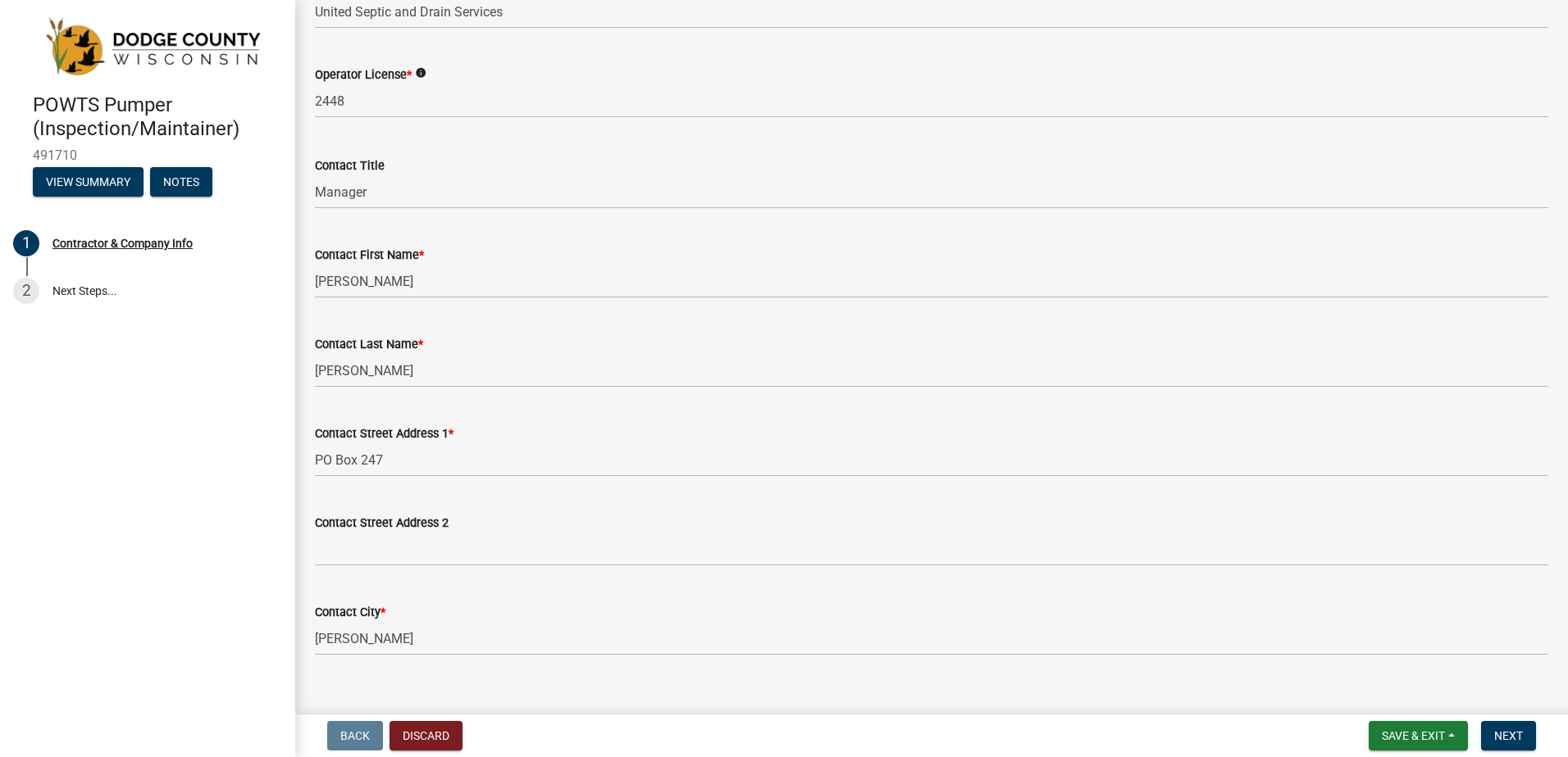
scroll to position [164, 0]
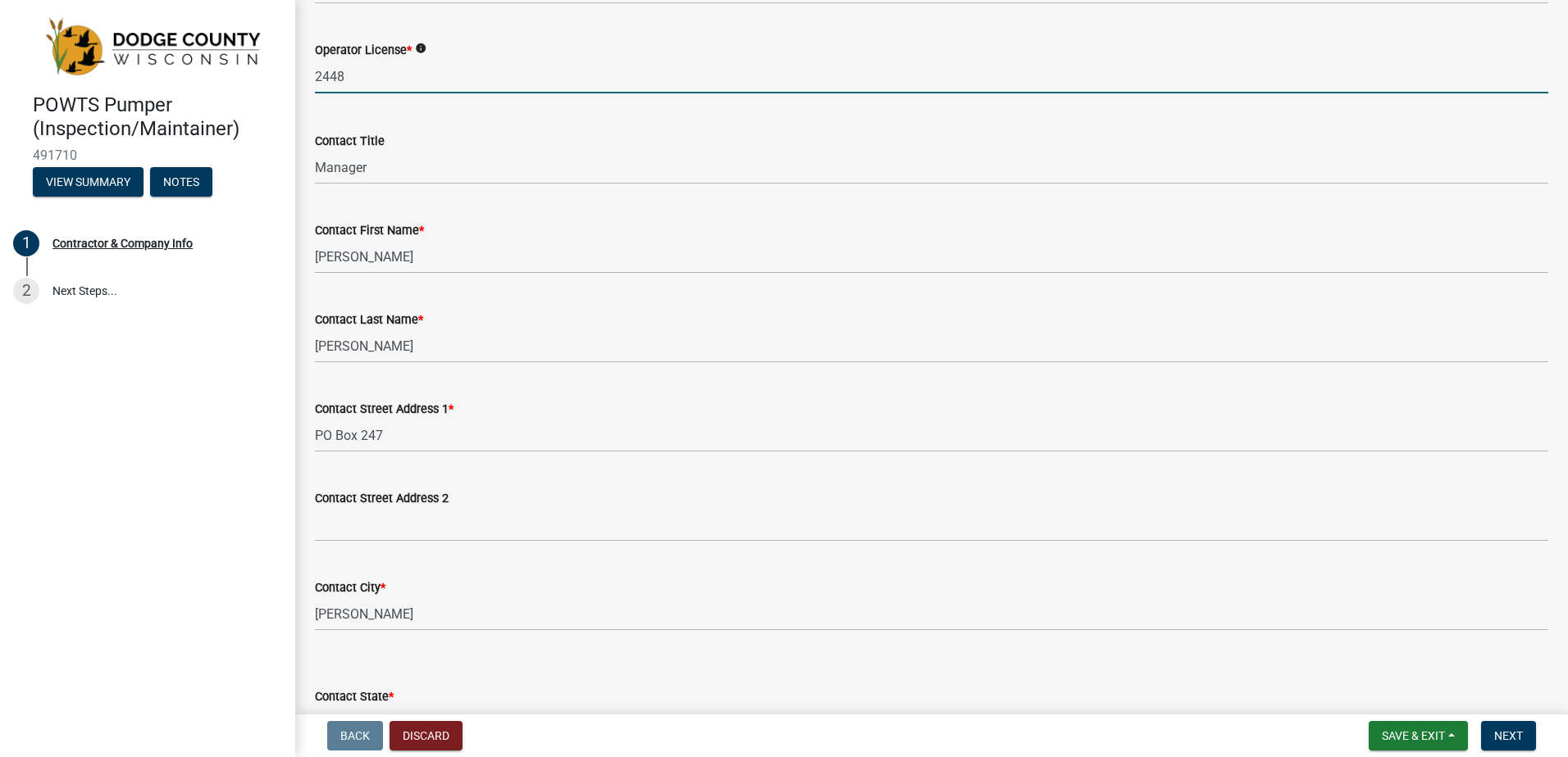
click at [317, 79] on input "2448" at bounding box center [932, 77] width 1233 height 34
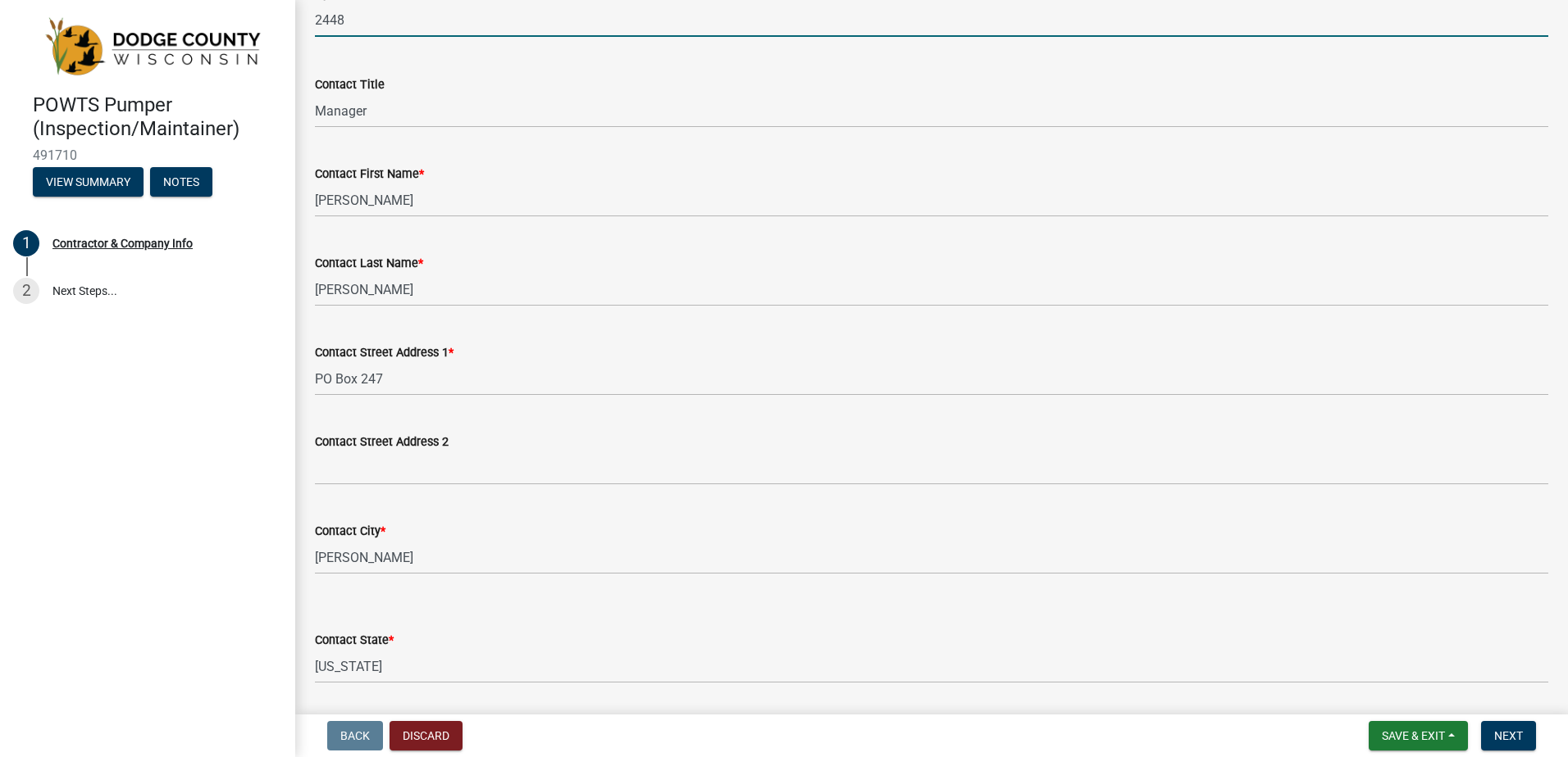
scroll to position [246, 0]
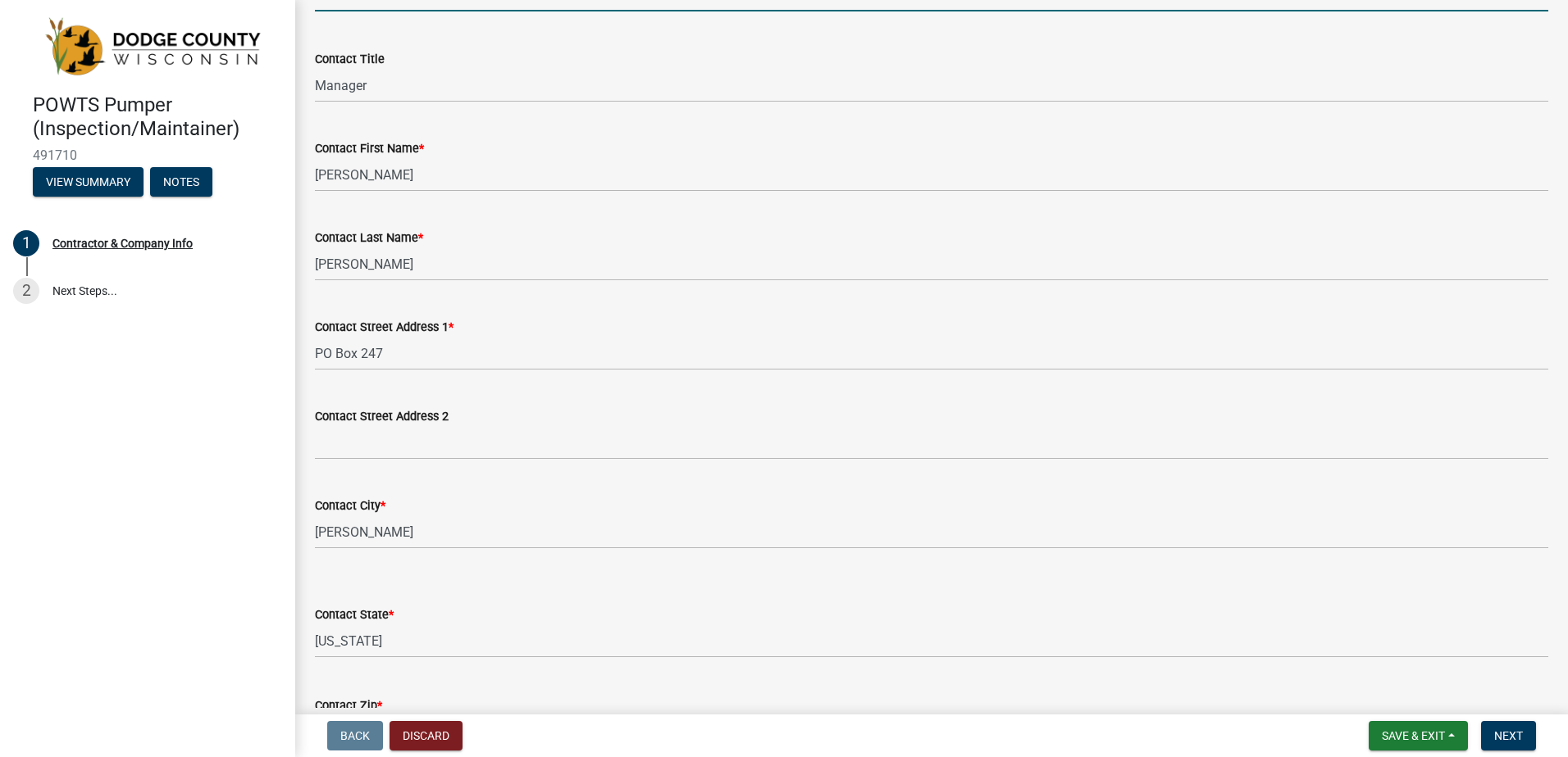
click at [618, 193] on wm-data-entity-input "Contact First Name * Jennifer" at bounding box center [932, 160] width 1233 height 89
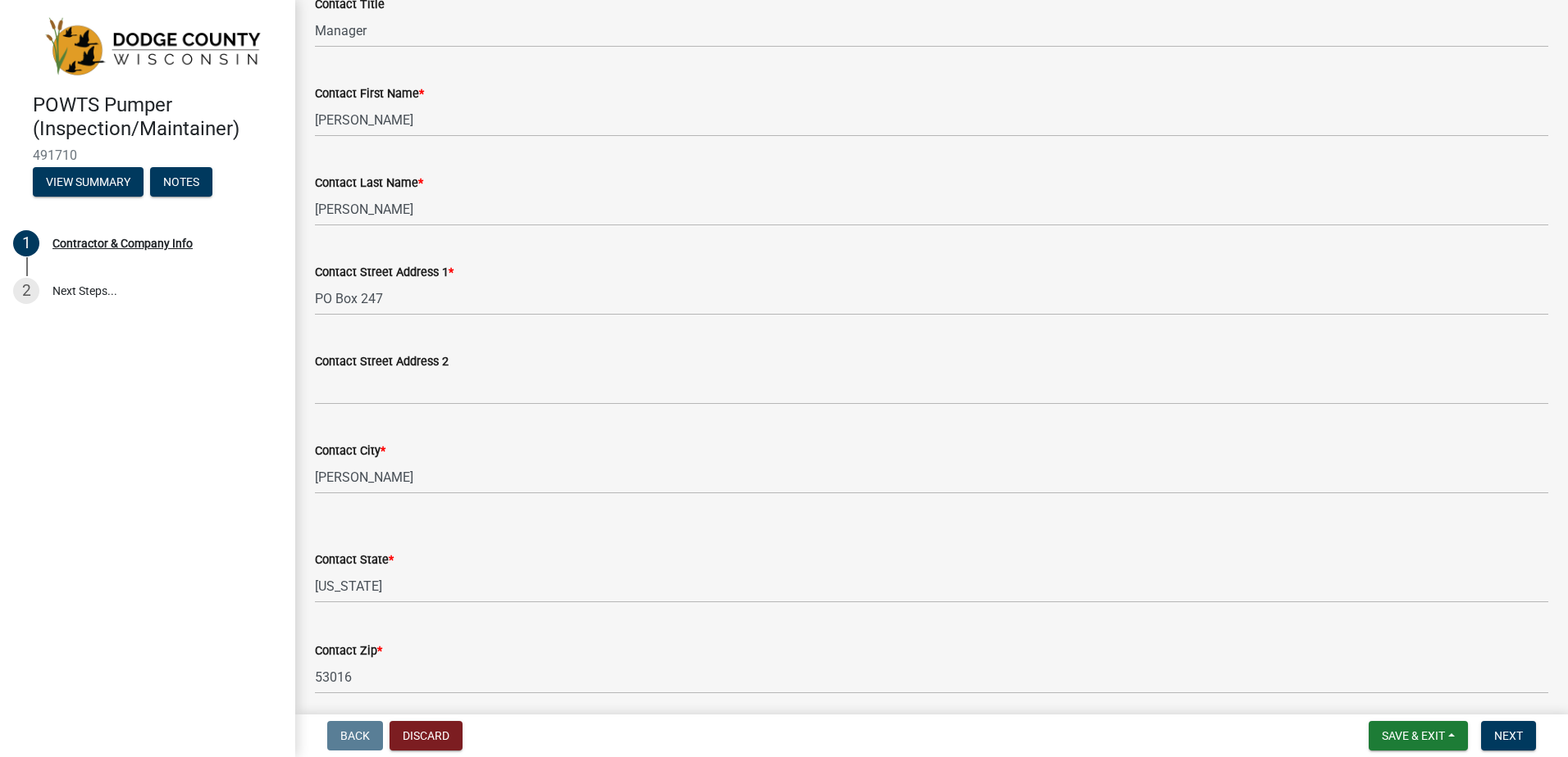
scroll to position [82, 0]
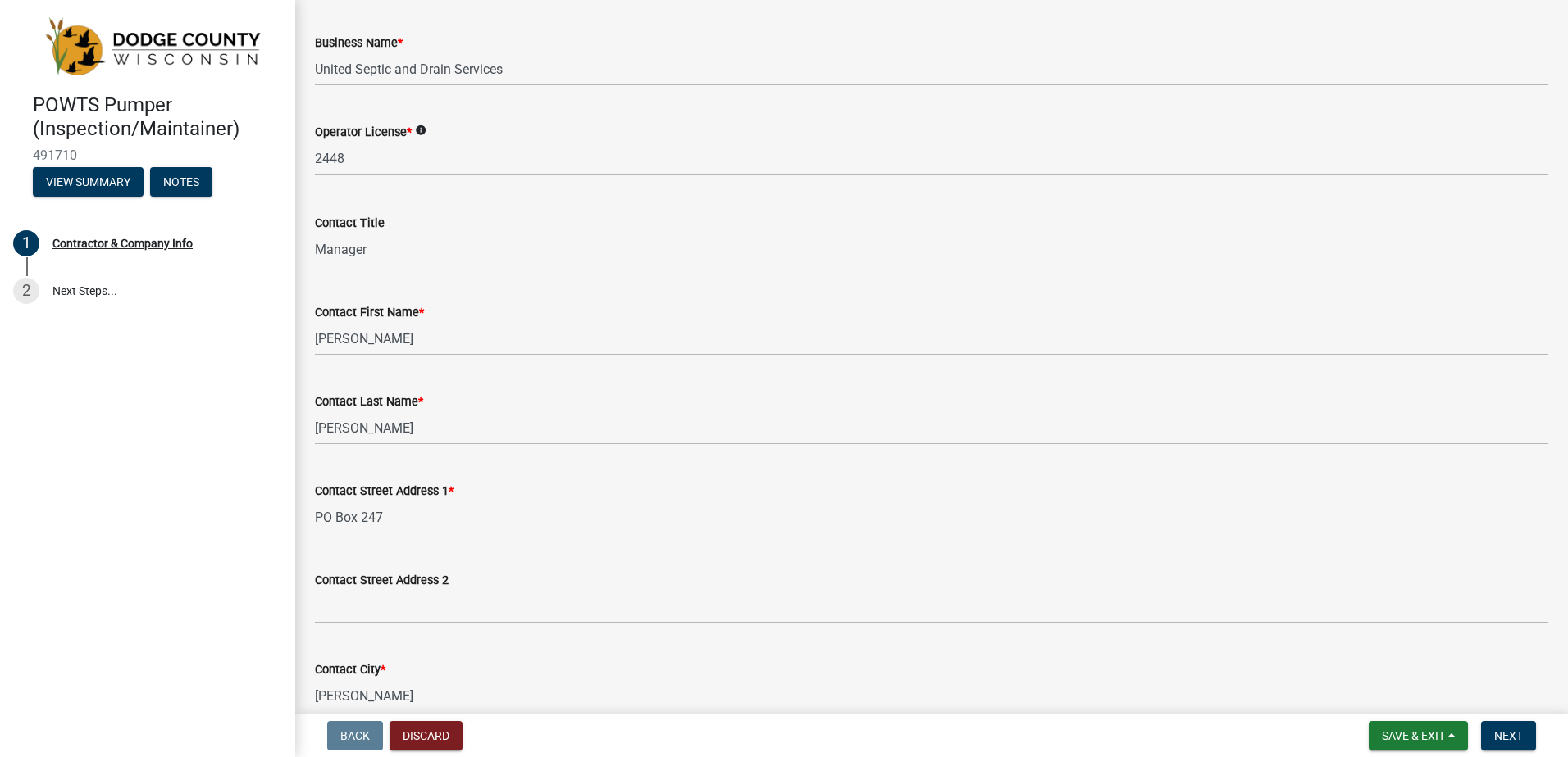
click at [409, 130] on span "*" at bounding box center [408, 132] width 4 height 14
click at [422, 132] on icon "info" at bounding box center [421, 130] width 12 height 12
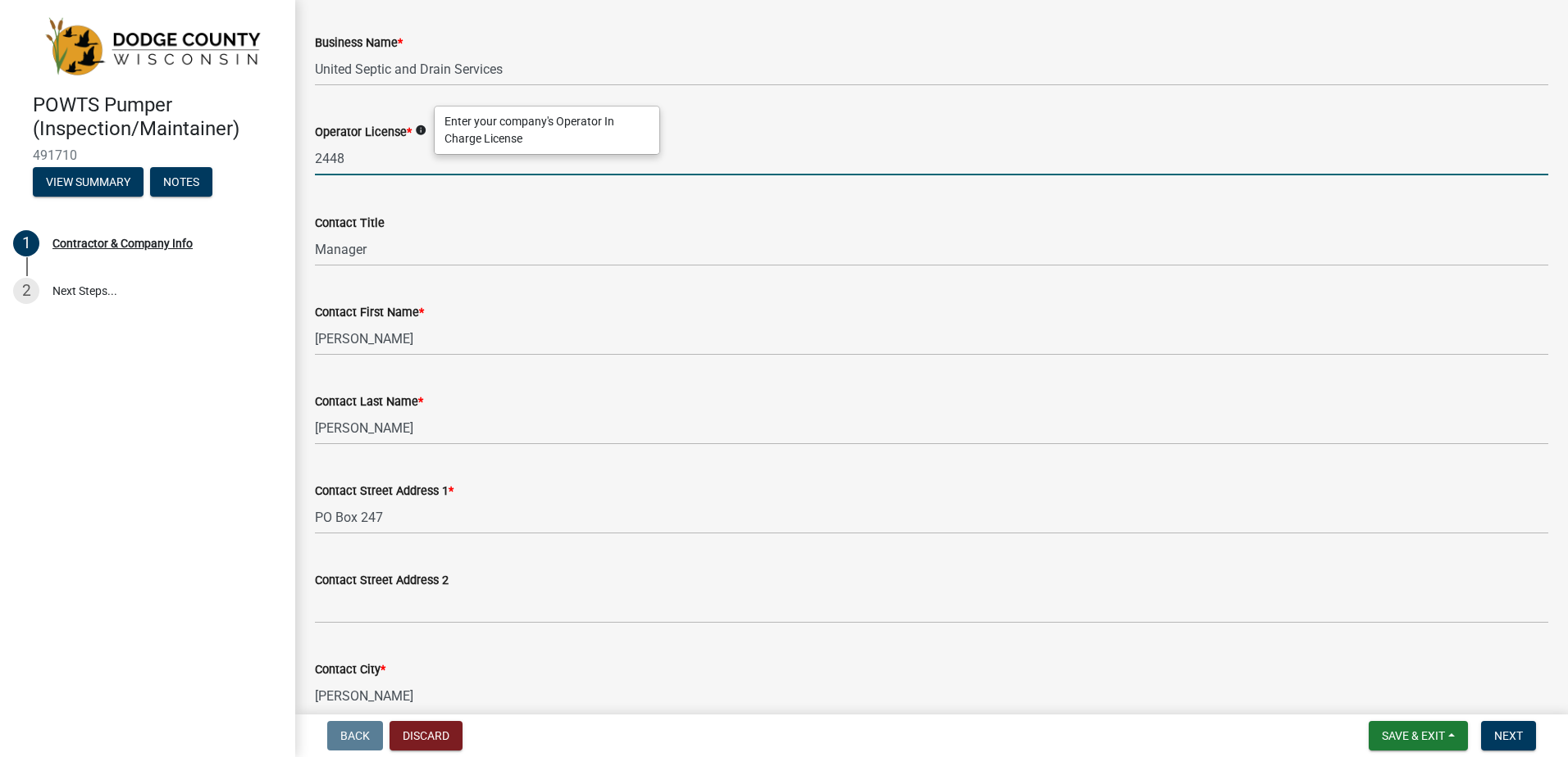
click at [357, 163] on input "2448" at bounding box center [932, 158] width 1233 height 34
type input "2"
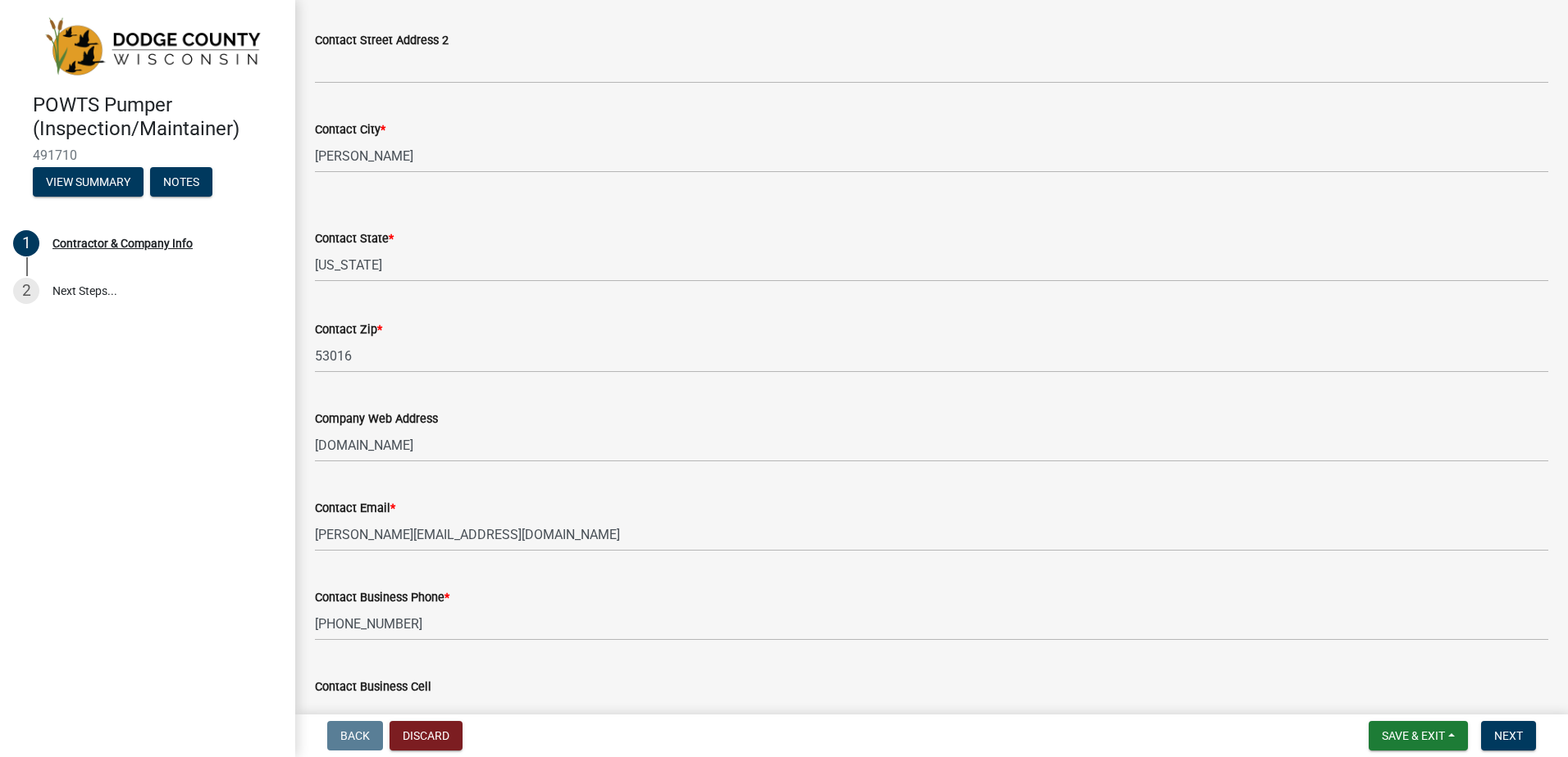
scroll to position [787, 0]
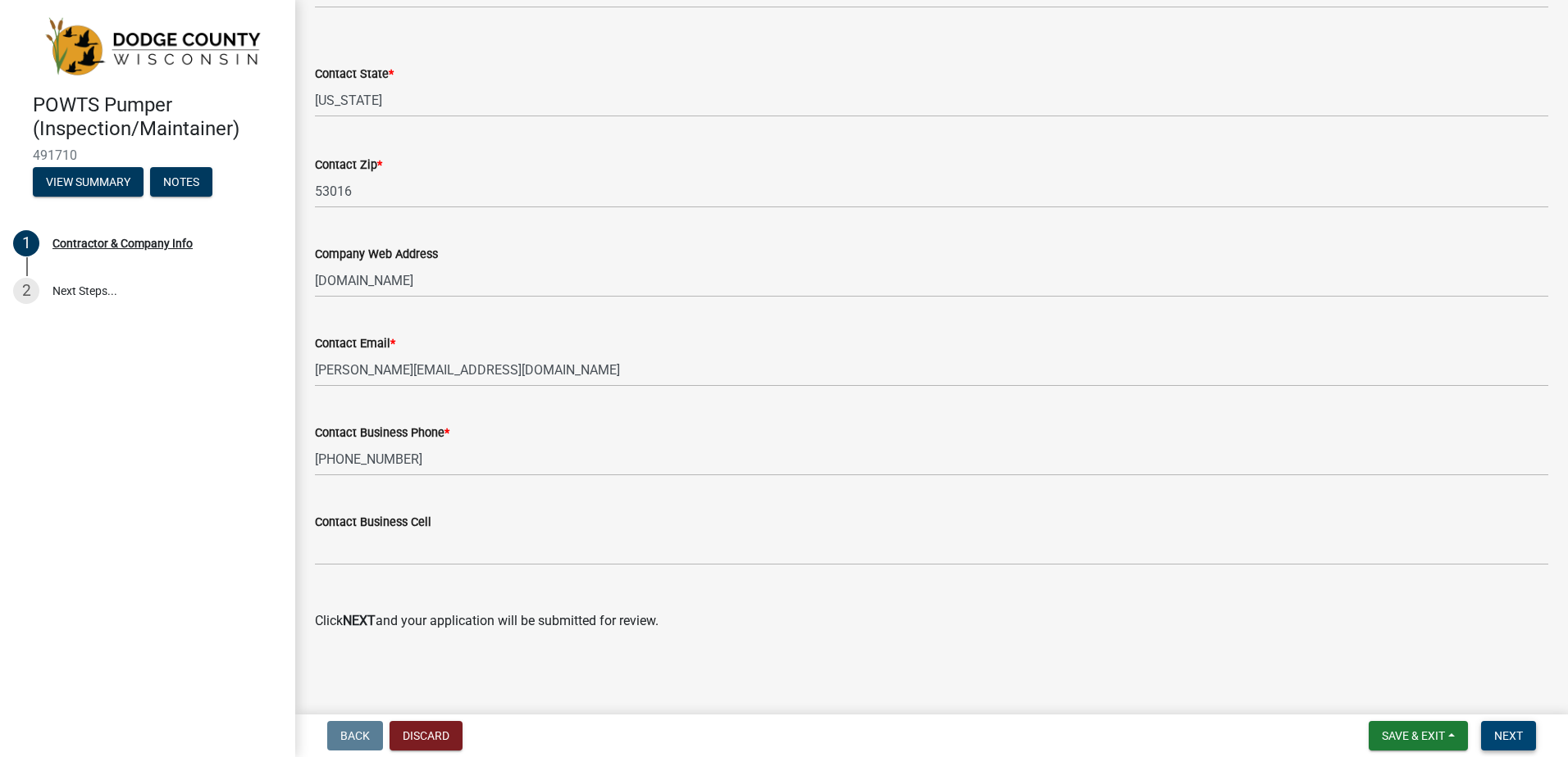
type input "80061"
click at [1515, 734] on span "Next" at bounding box center [1508, 736] width 29 height 13
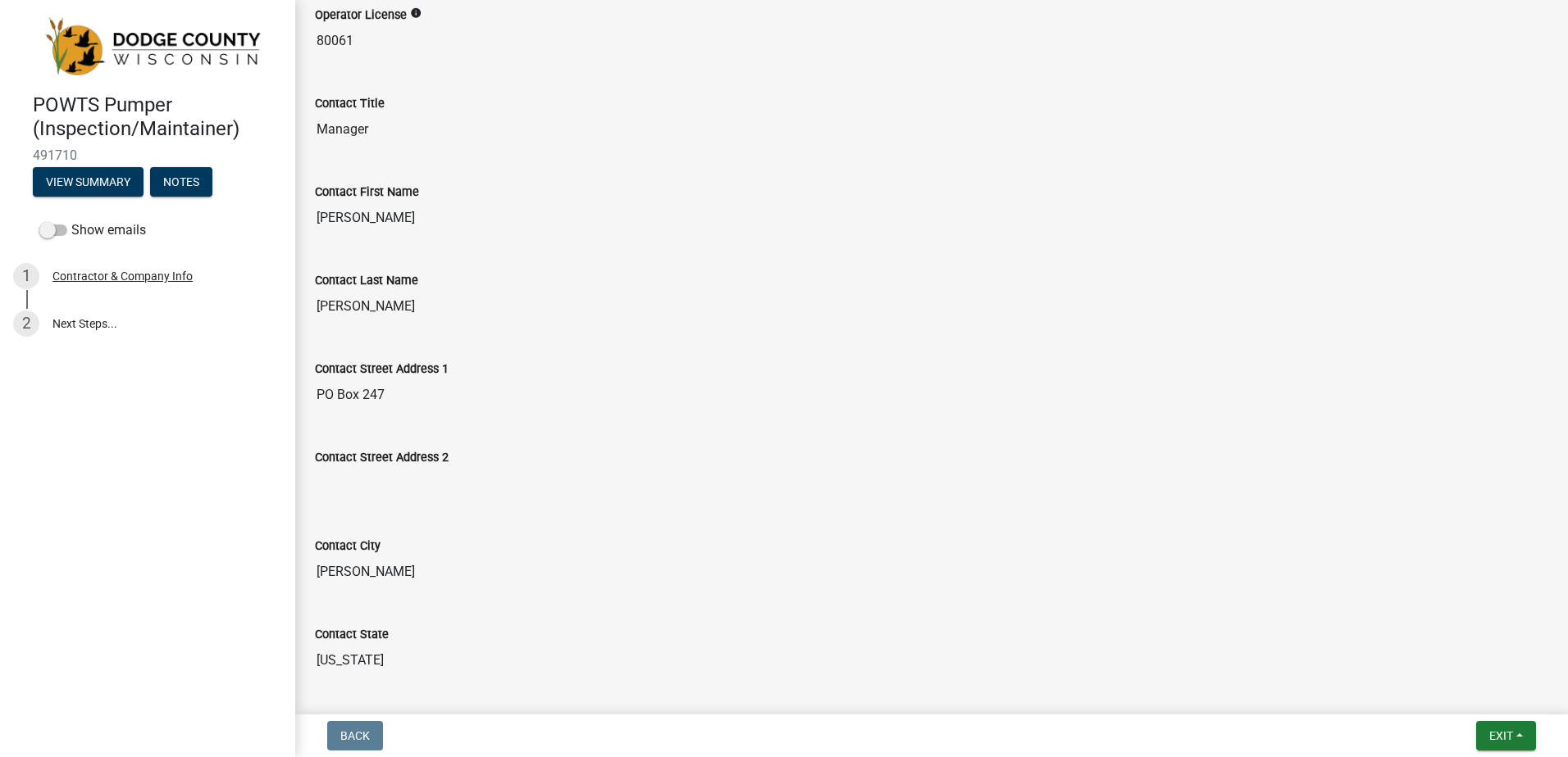
scroll to position [0, 0]
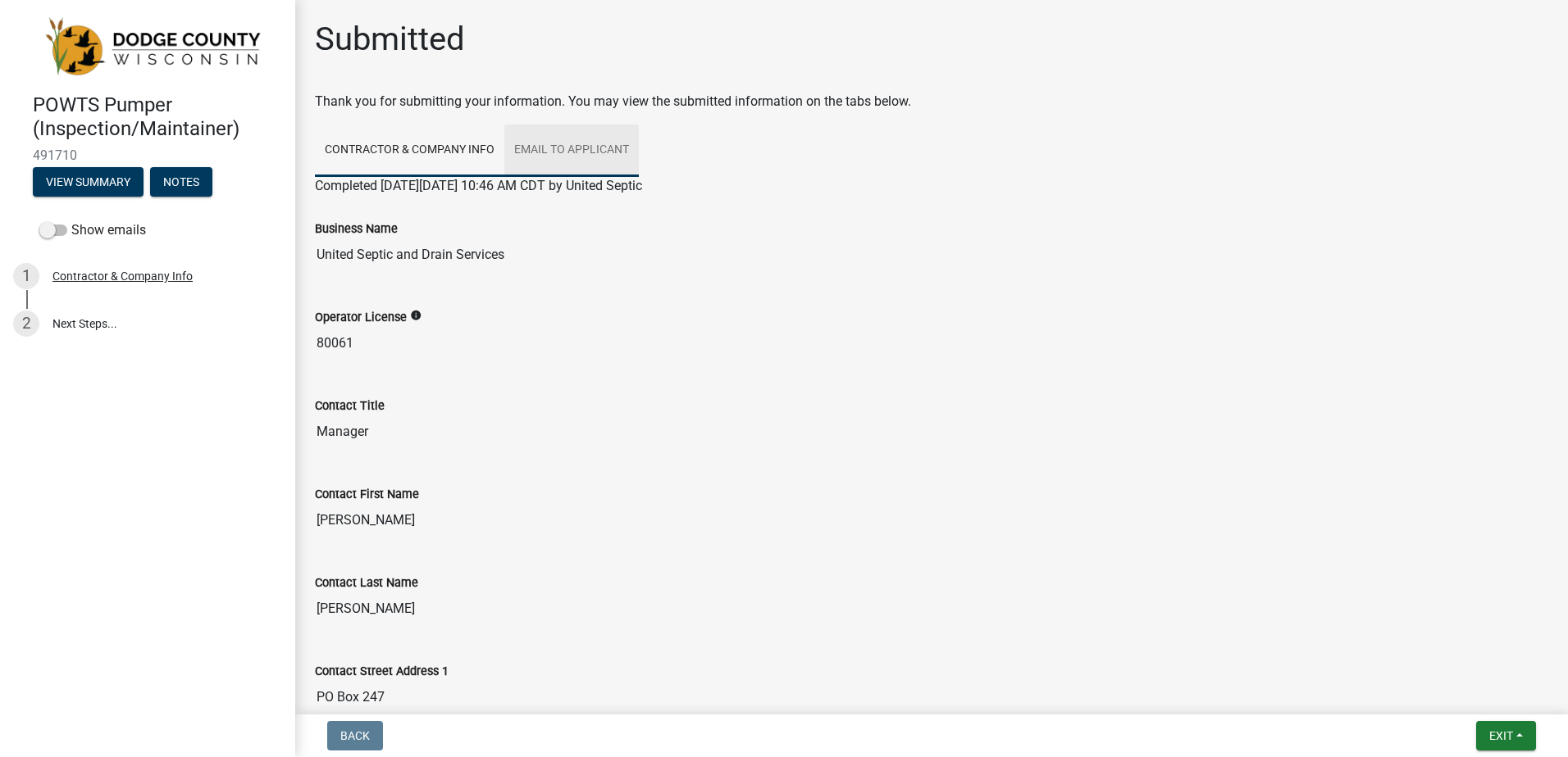
click at [599, 147] on link "Email to Applicant" at bounding box center [571, 150] width 134 height 53
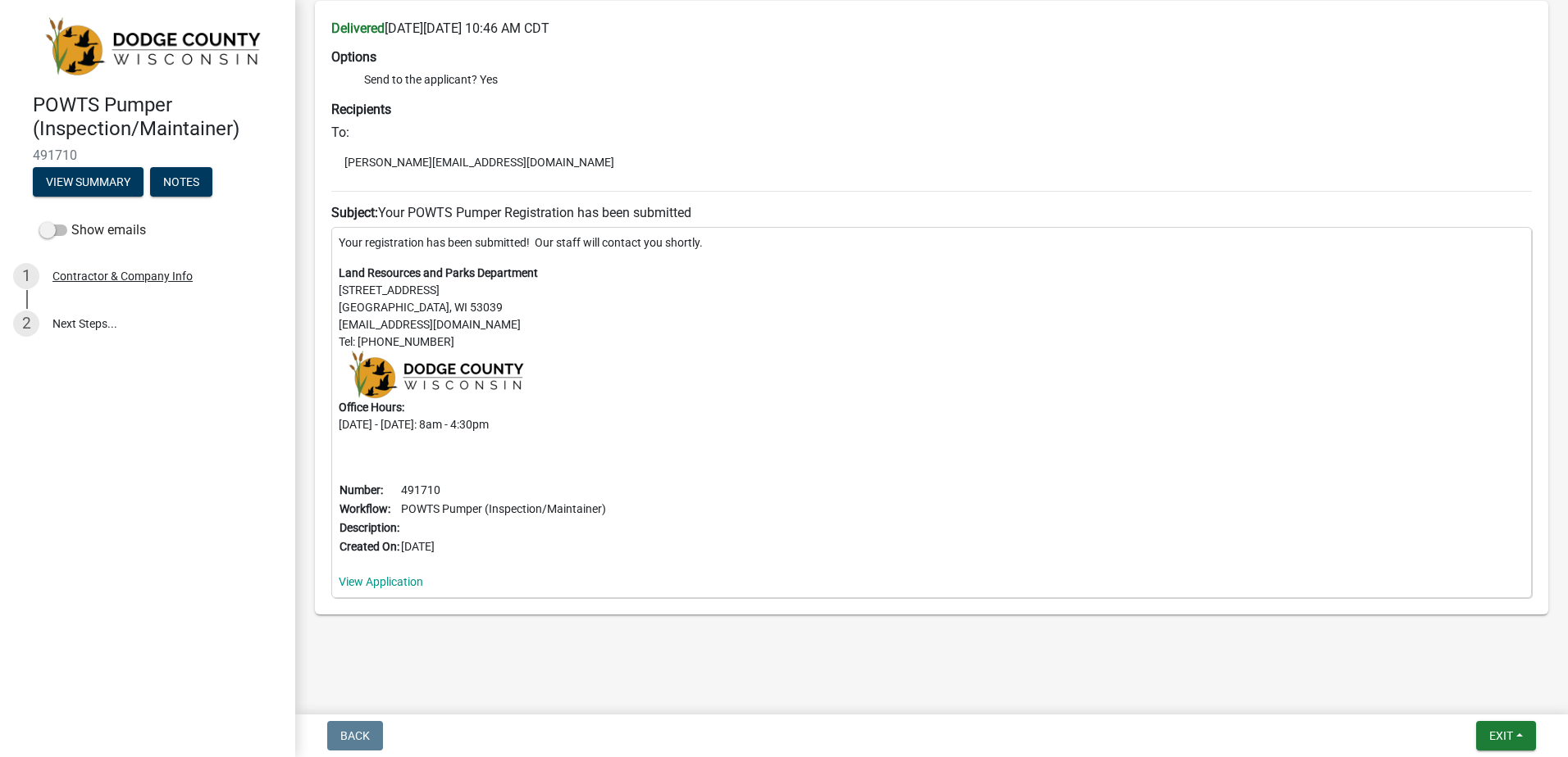
scroll to position [225, 0]
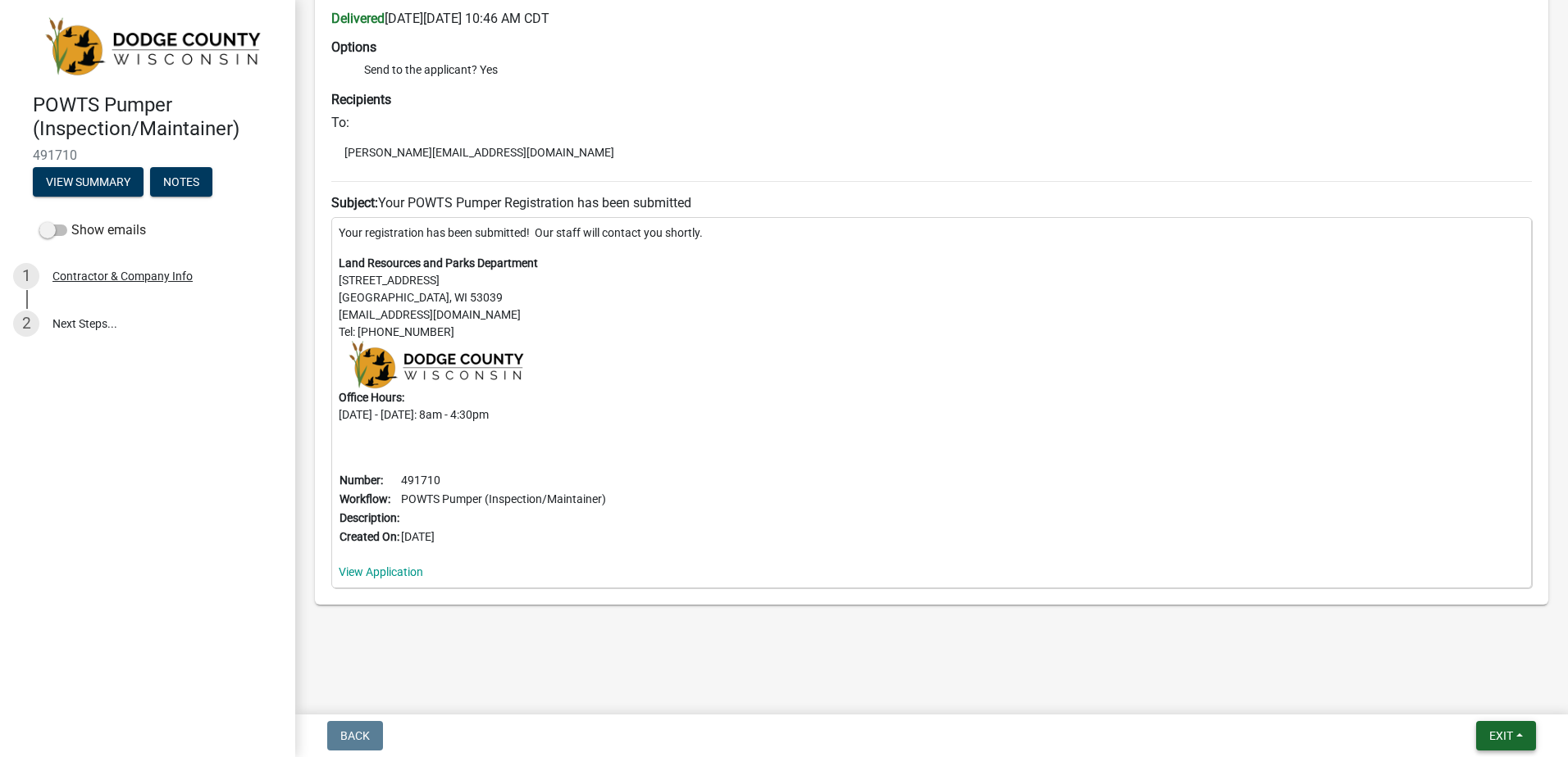
click at [1516, 742] on button "Exit" at bounding box center [1505, 736] width 60 height 30
click at [1483, 683] on button "Save & Exit" at bounding box center [1470, 693] width 132 height 39
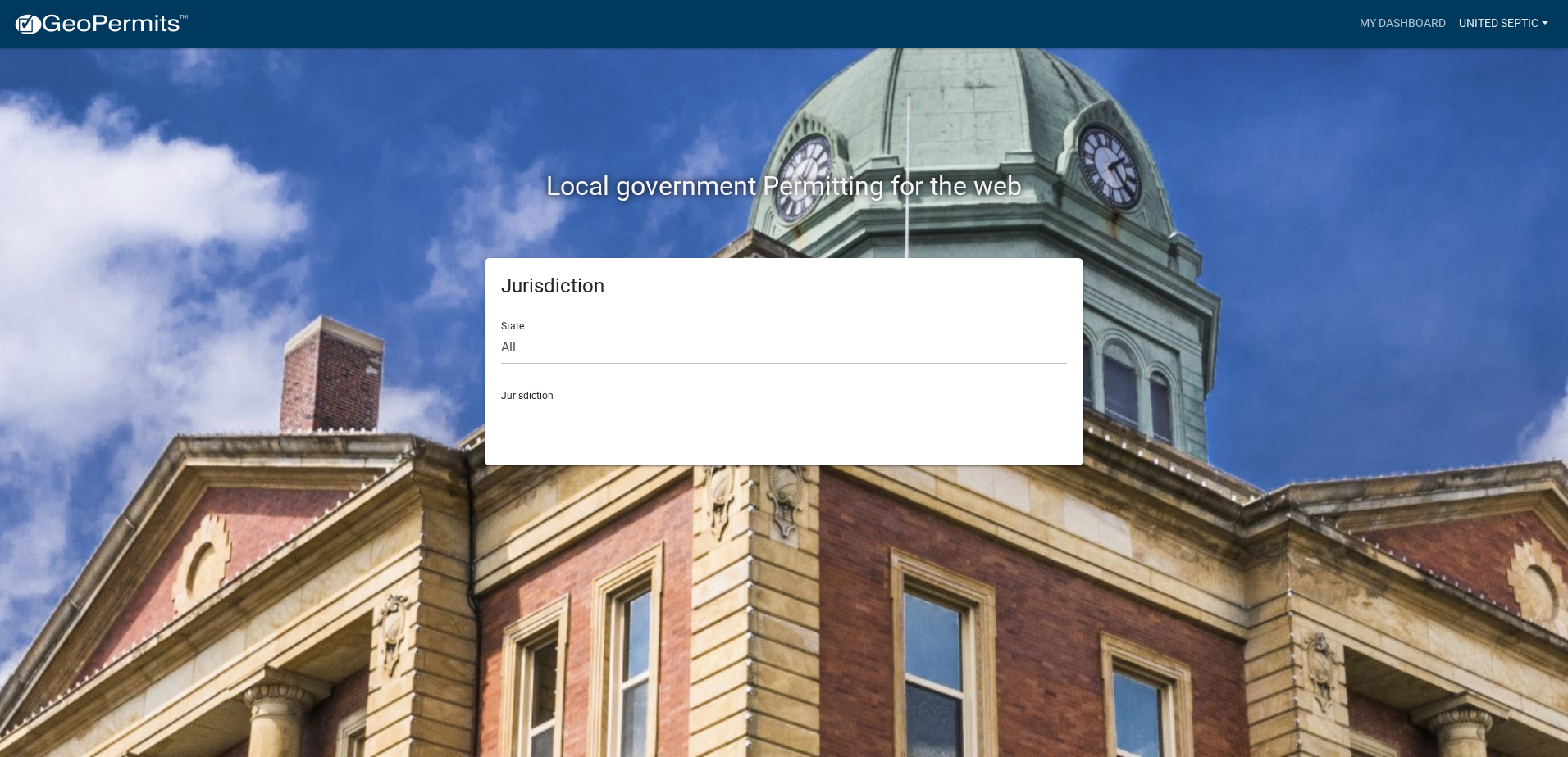
click at [1496, 16] on link "United Septic" at bounding box center [1503, 23] width 103 height 31
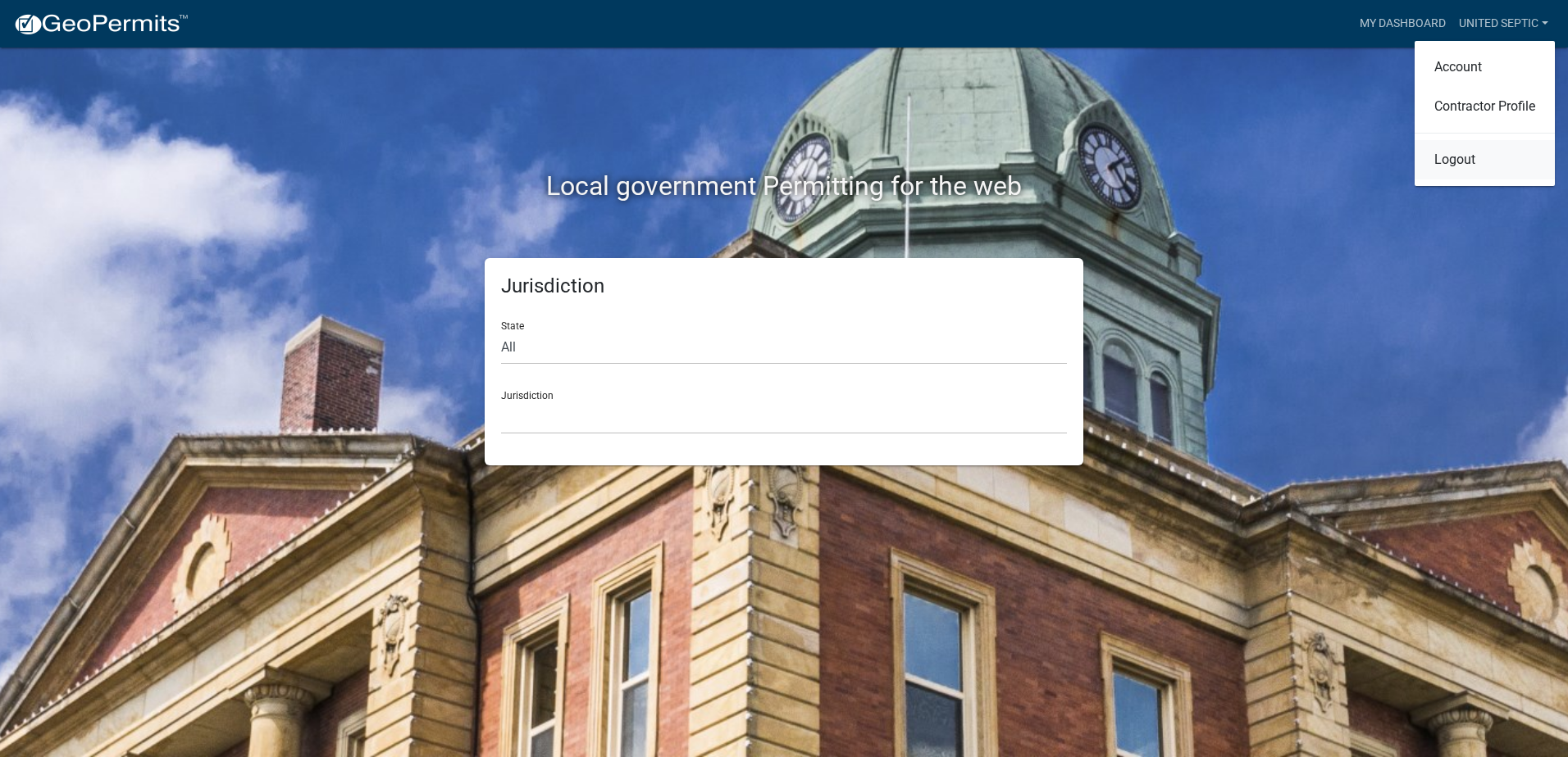
click at [1470, 155] on link "Logout" at bounding box center [1484, 160] width 141 height 39
